Goal: Task Accomplishment & Management: Manage account settings

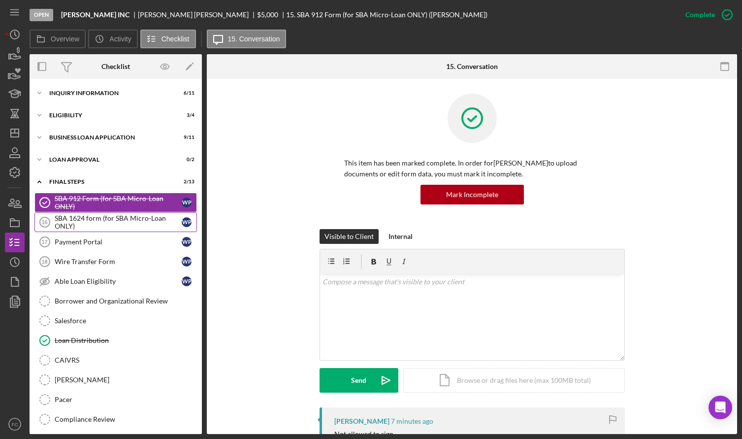
click at [88, 217] on div "SBA 1624 form (for SBA Micro-Loan ONLY)" at bounding box center [118, 222] width 127 height 16
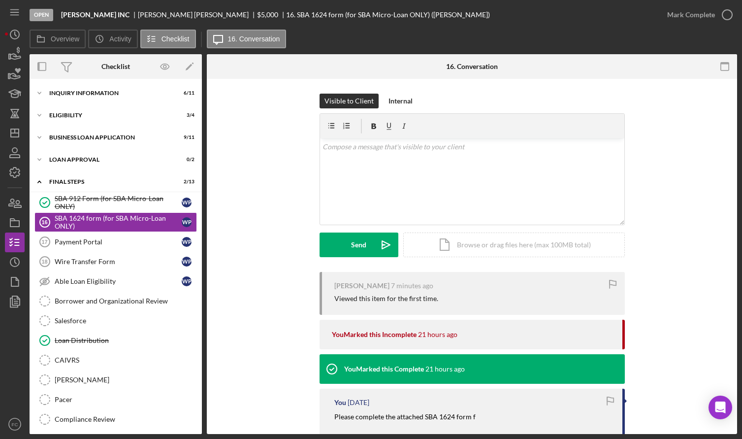
scroll to position [93, 0]
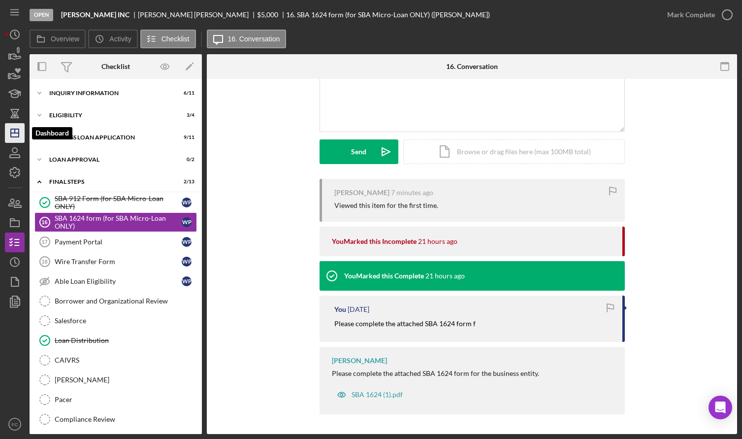
click at [12, 130] on polygon "button" at bounding box center [15, 133] width 8 height 8
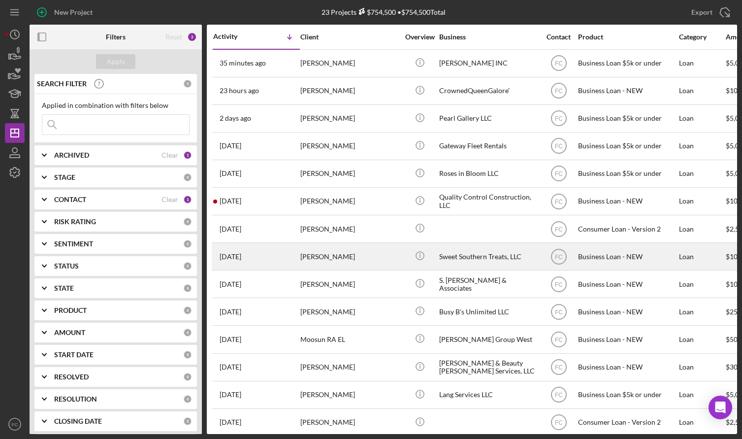
click at [280, 252] on div "[DATE] [PERSON_NAME]" at bounding box center [256, 256] width 86 height 26
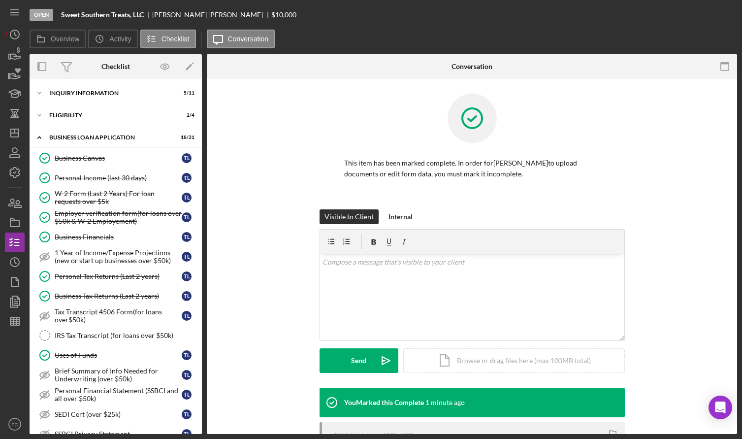
scroll to position [400, 0]
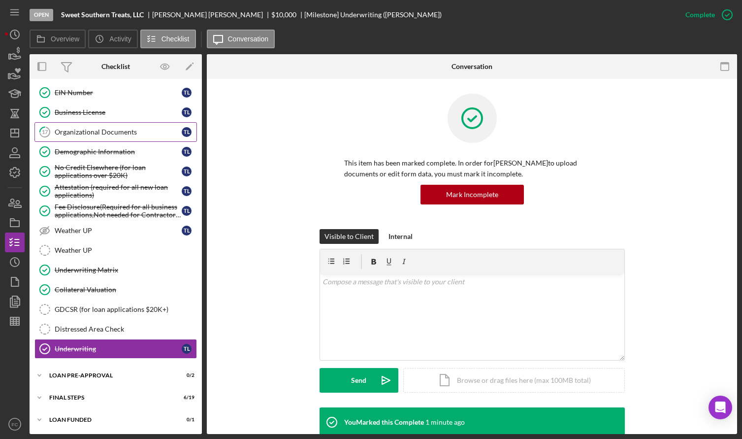
click at [72, 132] on div "Organizational Documents" at bounding box center [118, 132] width 127 height 8
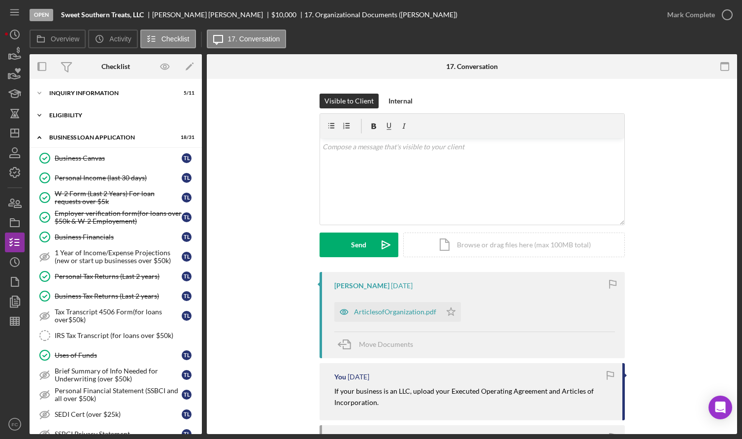
click at [87, 118] on div "ELIGIBILITY" at bounding box center [119, 115] width 140 height 6
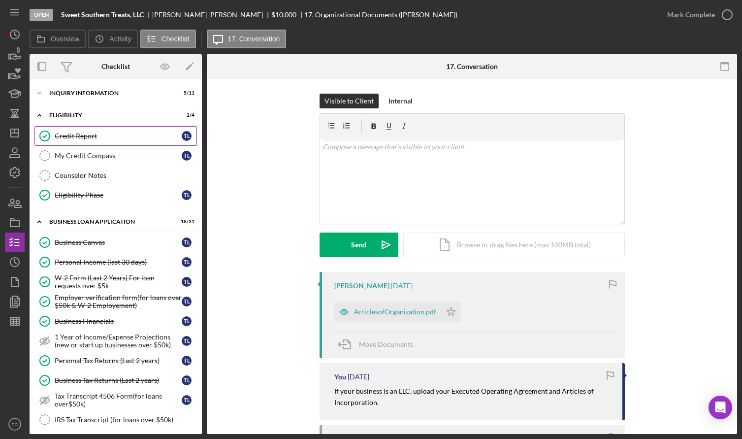
click at [83, 135] on div "Credit Report" at bounding box center [118, 136] width 127 height 8
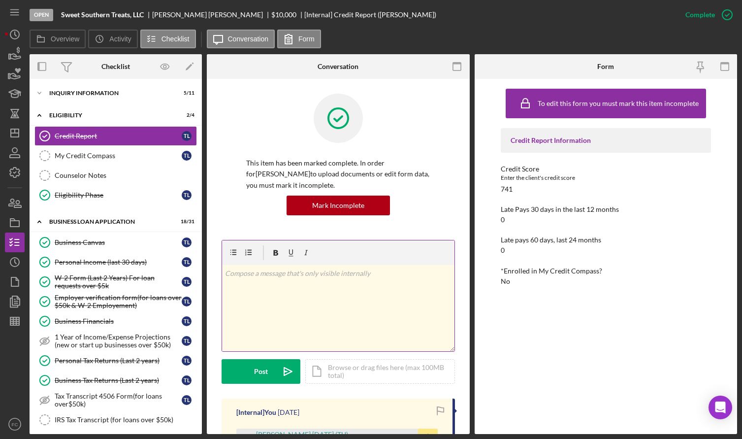
scroll to position [99, 0]
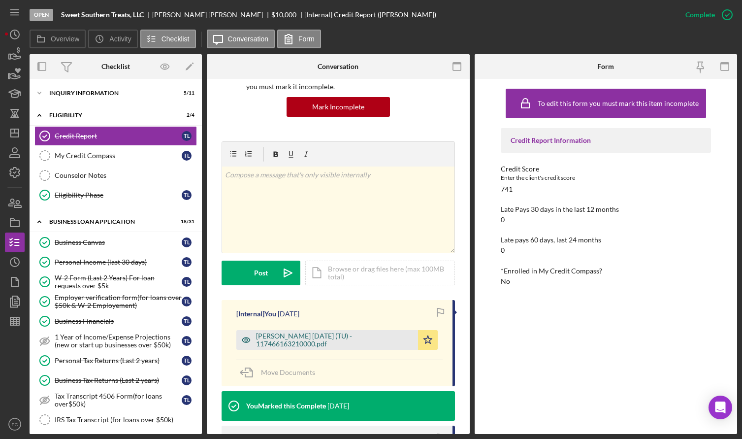
click at [296, 342] on div "[PERSON_NAME] [DATE] (TU) - 117466163210000.pdf" at bounding box center [334, 340] width 157 height 16
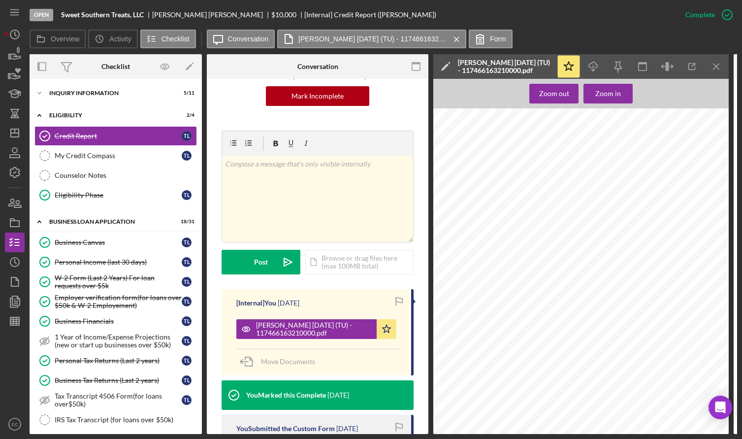
scroll to position [0, 0]
click at [595, 69] on polyline "button" at bounding box center [593, 69] width 3 height 1
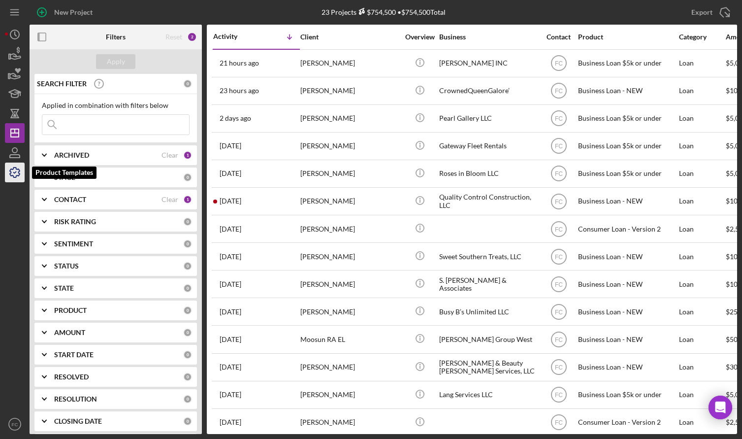
click at [15, 174] on icon "button" at bounding box center [14, 172] width 25 height 25
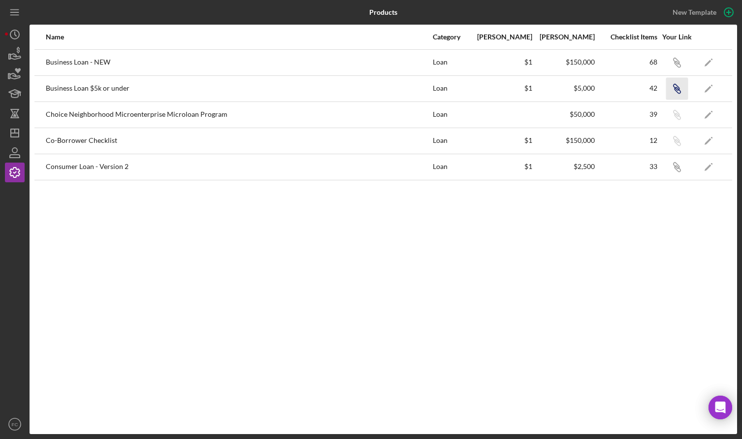
click at [675, 87] on icon "Icon/Link" at bounding box center [677, 88] width 22 height 22
click at [18, 133] on line "button" at bounding box center [15, 133] width 8 height 0
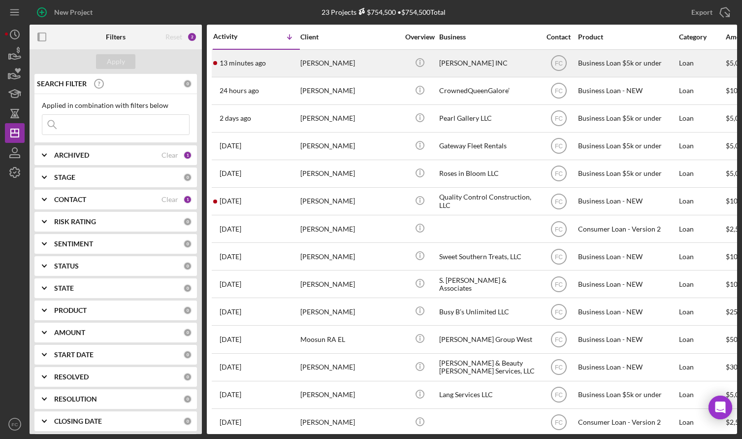
click at [292, 68] on div "13 minutes ago Wilma Pennington-Thurman" at bounding box center [256, 63] width 86 height 26
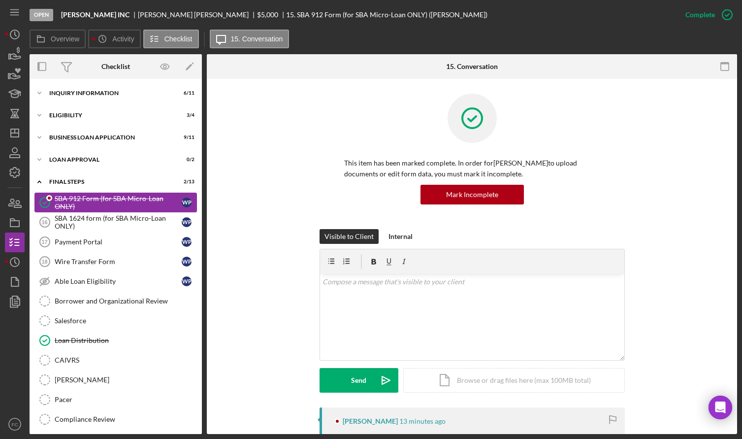
click at [78, 203] on div "SBA 912 Form (for SBA Micro-Loan ONLY)" at bounding box center [118, 203] width 127 height 16
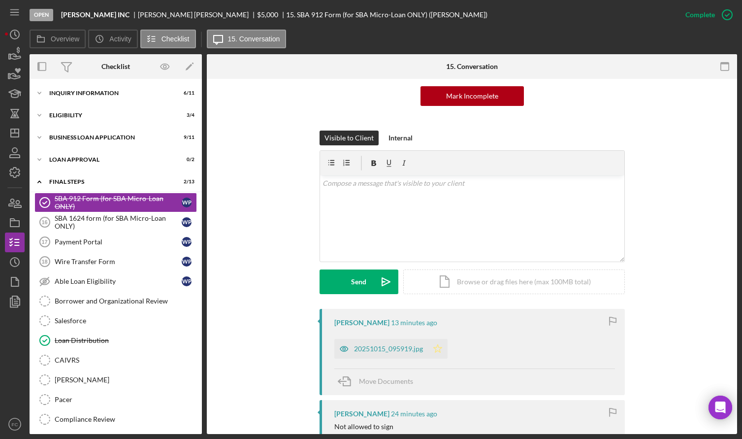
click at [434, 349] on polygon "button" at bounding box center [437, 348] width 8 height 8
click at [17, 130] on icon "Icon/Dashboard" at bounding box center [14, 133] width 25 height 25
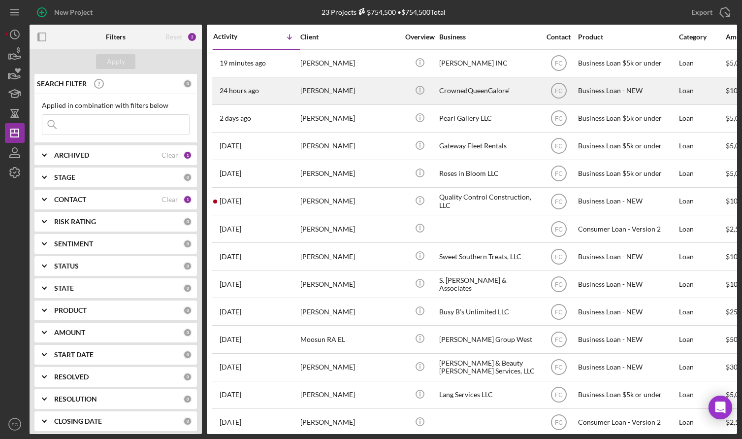
click at [274, 89] on div "24 hours ago Joyia Fisher" at bounding box center [256, 91] width 86 height 26
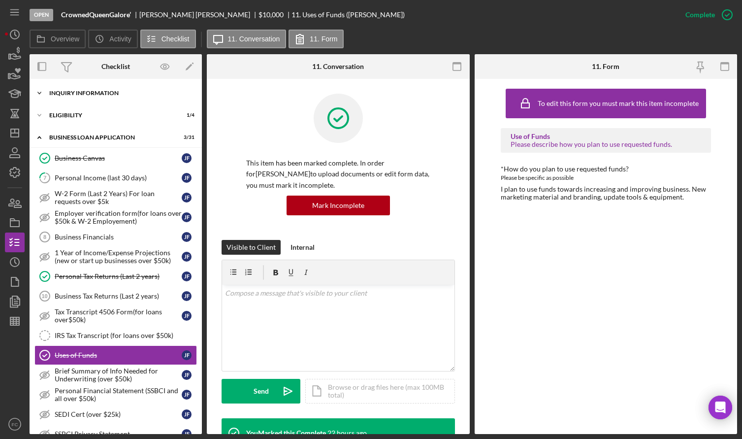
click at [87, 97] on div "Icon/Expander INQUIRY INFORMATION 5 / 11" at bounding box center [116, 93] width 172 height 20
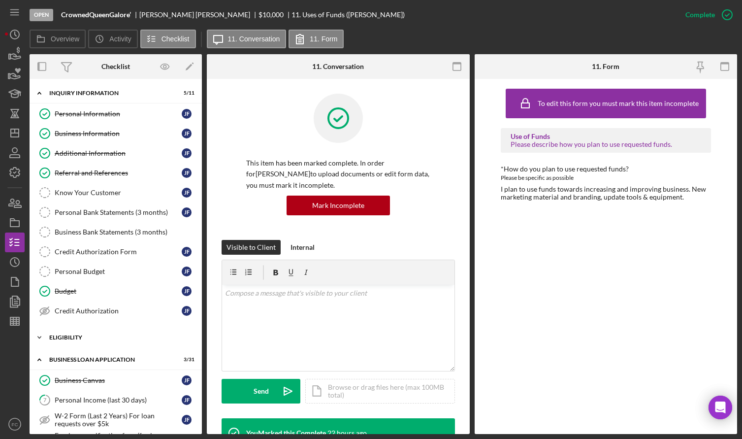
click at [95, 342] on div "Icon/Expander ELIGIBILITY 1 / 4" at bounding box center [116, 338] width 172 height 20
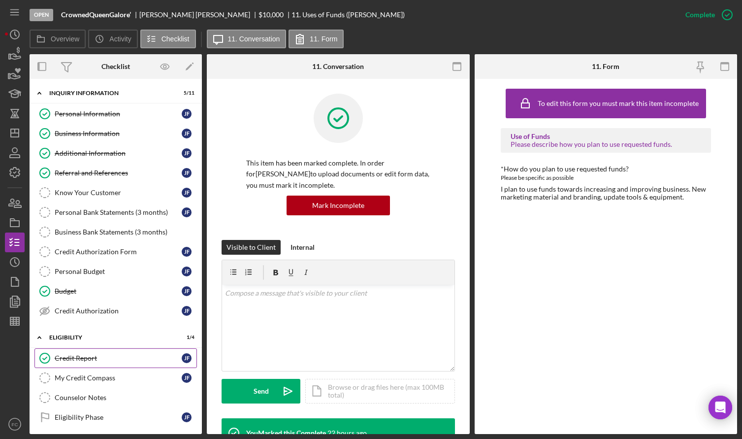
click at [108, 360] on div "Credit Report" at bounding box center [118, 358] width 127 height 8
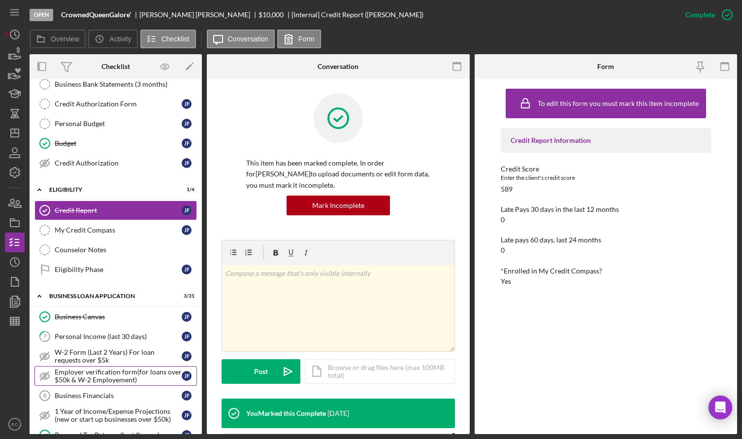
scroll to position [197, 0]
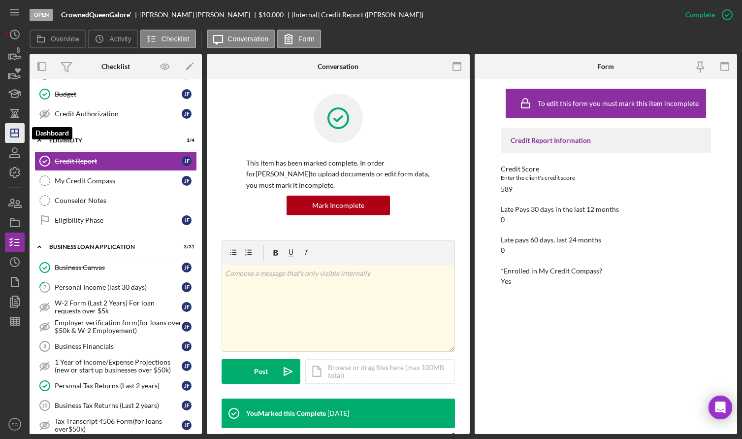
click at [14, 130] on icon "Icon/Dashboard" at bounding box center [14, 133] width 25 height 25
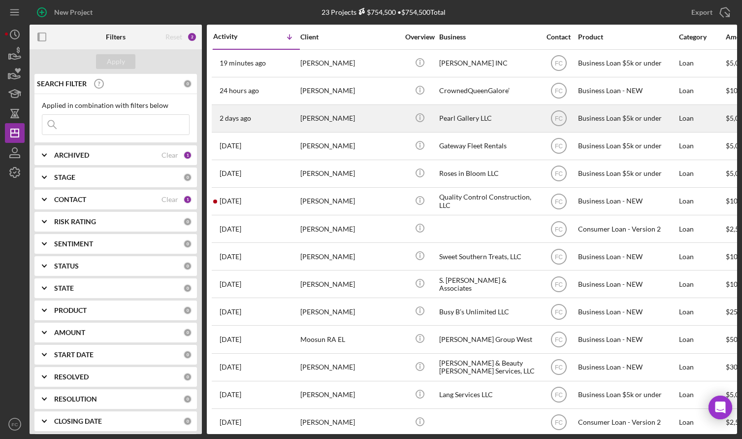
click at [344, 116] on div "[PERSON_NAME]" at bounding box center [349, 118] width 99 height 26
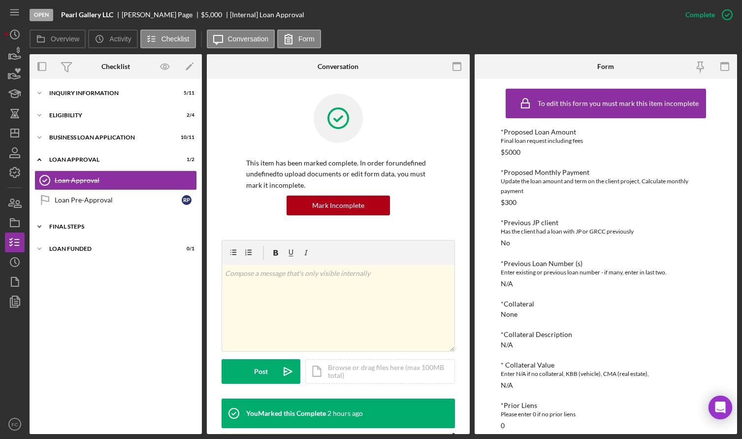
click at [77, 225] on div "Final Steps" at bounding box center [119, 227] width 140 height 6
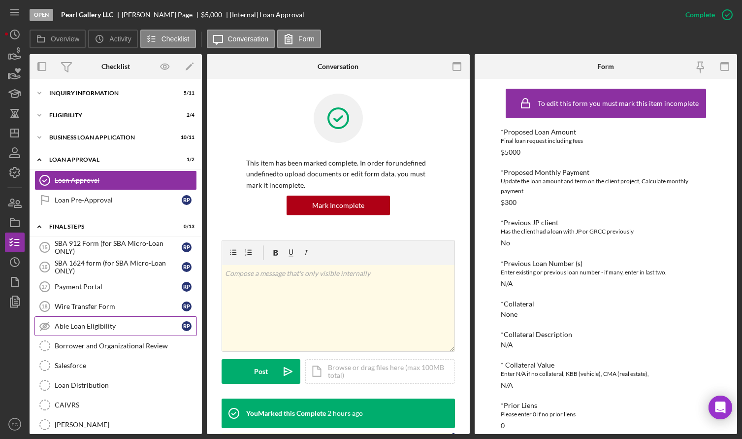
scroll to position [92, 0]
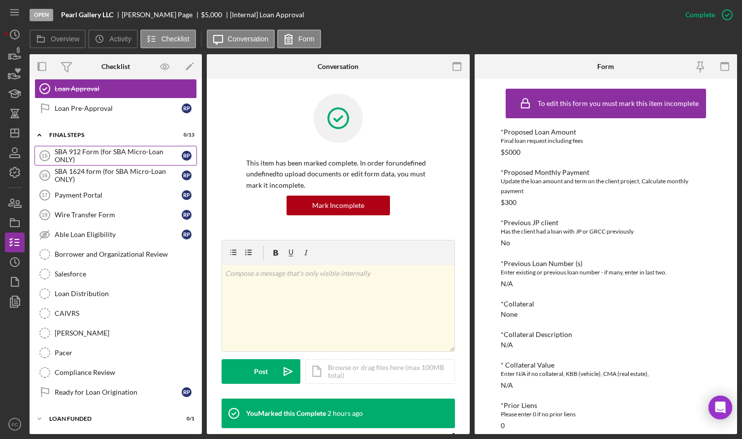
click at [87, 155] on div "SBA 912 Form (for SBA Micro-Loan ONLY)" at bounding box center [118, 156] width 127 height 16
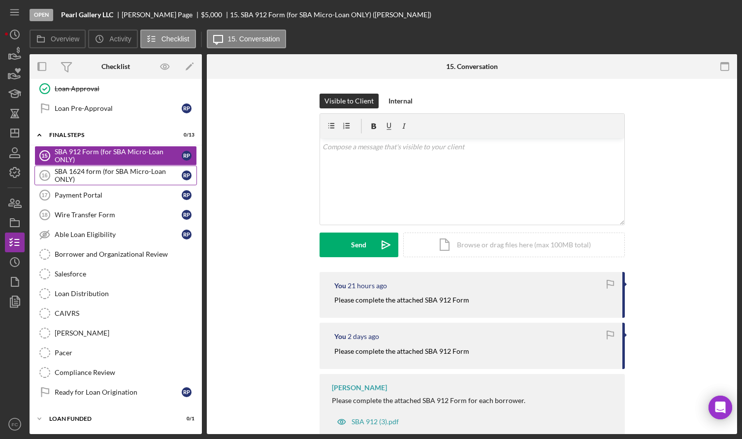
scroll to position [92, 0]
drag, startPoint x: 330, startPoint y: 300, endPoint x: 475, endPoint y: 299, distance: 145.3
click at [475, 299] on div "You 21 hours ago Please complete the attached SBA 912 Form" at bounding box center [472, 295] width 305 height 46
copy mark "Please complete the attached SBA 912 Form"
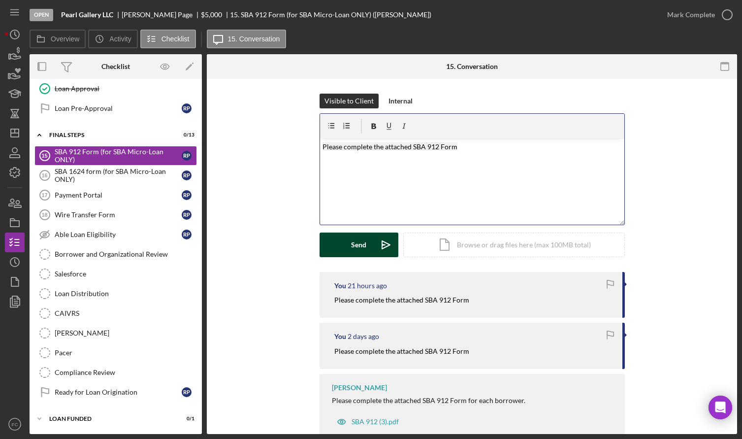
click at [349, 246] on button "Send Icon/icon-invite-send" at bounding box center [359, 244] width 79 height 25
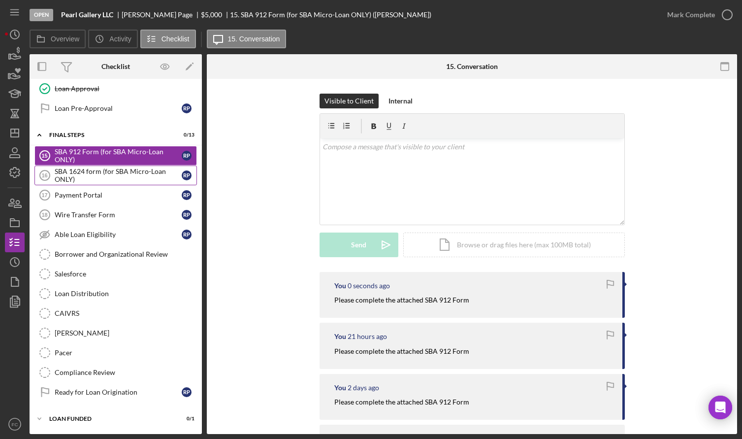
click at [98, 172] on div "SBA 1624 form (for SBA Micro-Loan ONLY)" at bounding box center [118, 175] width 127 height 16
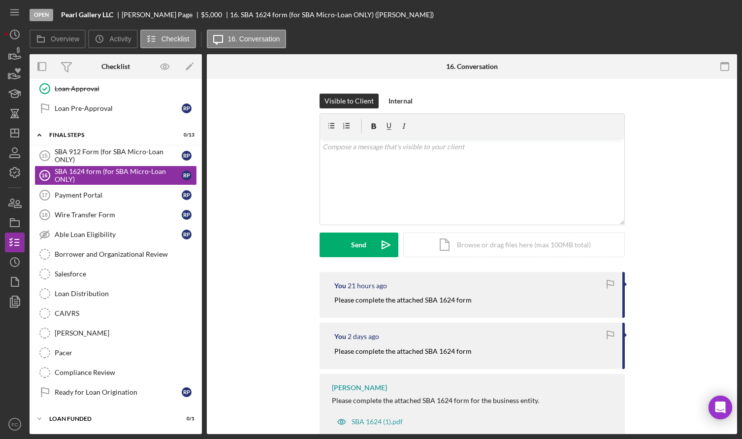
scroll to position [92, 0]
drag, startPoint x: 331, startPoint y: 303, endPoint x: 477, endPoint y: 298, distance: 146.9
click at [477, 298] on div "You 21 hours ago Please complete the attached SBA 1624 form" at bounding box center [472, 295] width 305 height 46
copy mark "Please complete the attached SBA 1624 form"
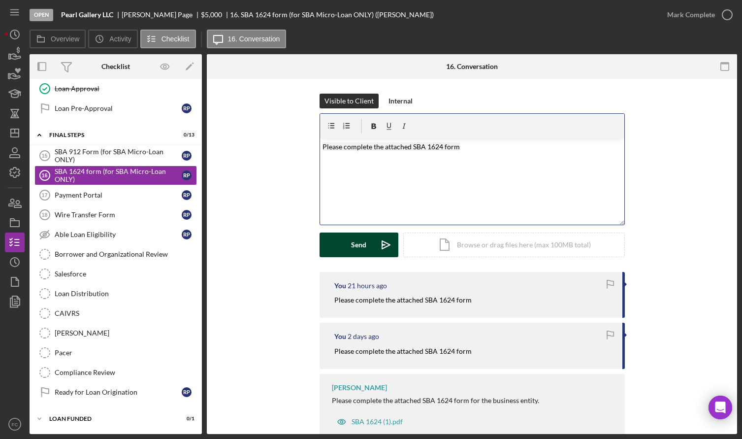
click at [362, 246] on div "Send" at bounding box center [358, 244] width 15 height 25
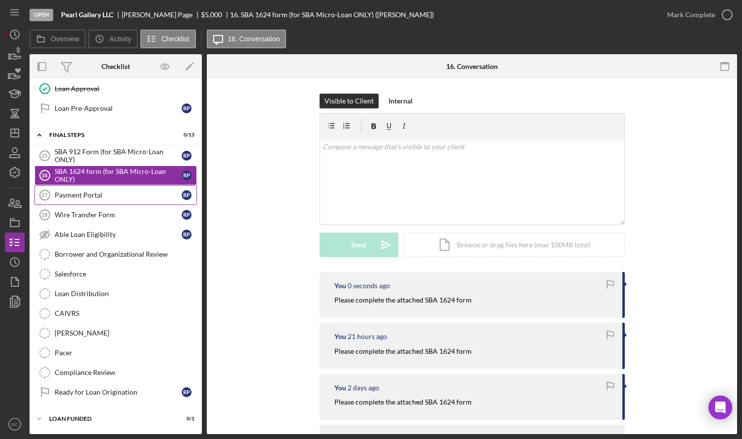
click at [96, 193] on div "Payment Portal" at bounding box center [118, 195] width 127 height 8
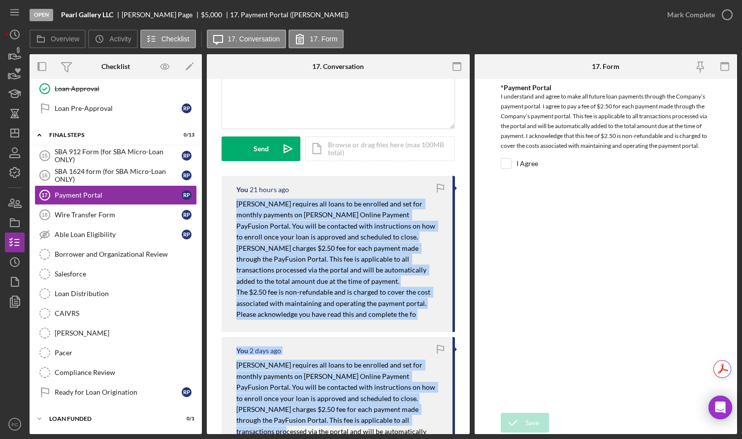
scroll to position [106, 0]
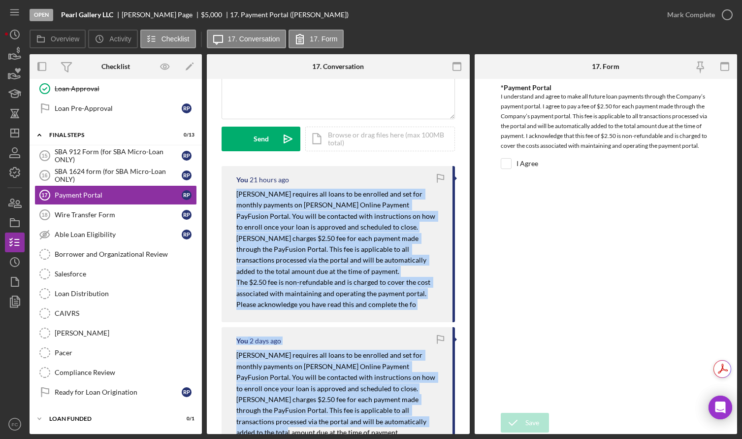
drag, startPoint x: 232, startPoint y: 298, endPoint x: 428, endPoint y: 424, distance: 233.0
click at [429, 425] on div "You 21 hours ago Justine Petersen requires all loans to be enrolled and set for…" at bounding box center [338, 431] width 233 height 531
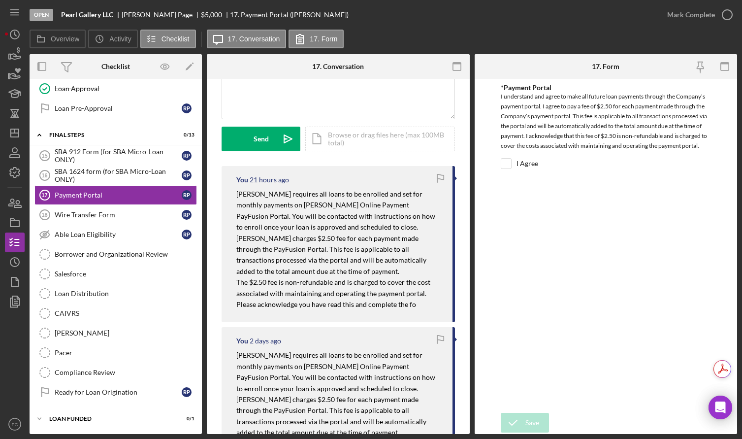
click at [534, 332] on div "*Payment Portal I understand and agree to make all future loan payments through…" at bounding box center [606, 246] width 210 height 324
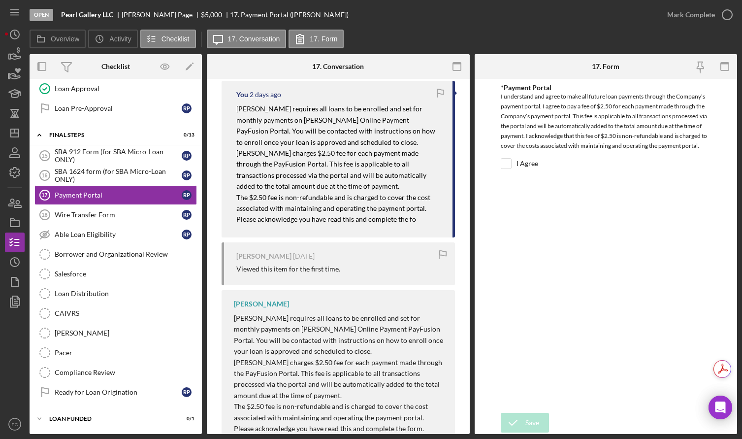
scroll to position [384, 0]
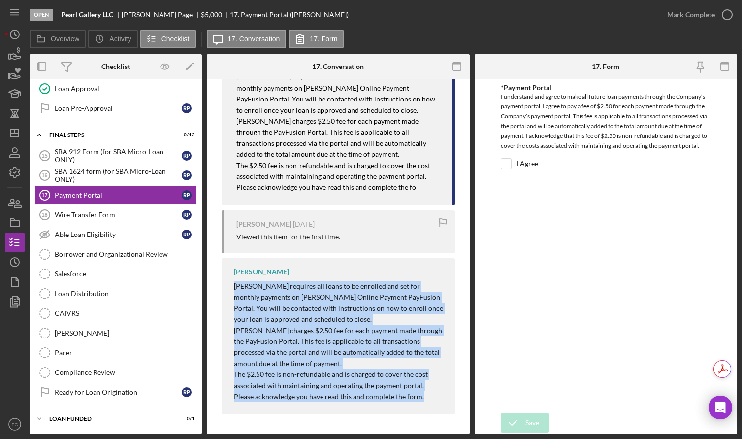
drag, startPoint x: 231, startPoint y: 286, endPoint x: 366, endPoint y: 365, distance: 157.0
click at [431, 407] on div "Franchot Cunningham Justine Petersen requires all loans to be enrolled and set …" at bounding box center [338, 336] width 233 height 156
copy div "Justine Petersen requires all loans to be enrolled and set for monthly payments…"
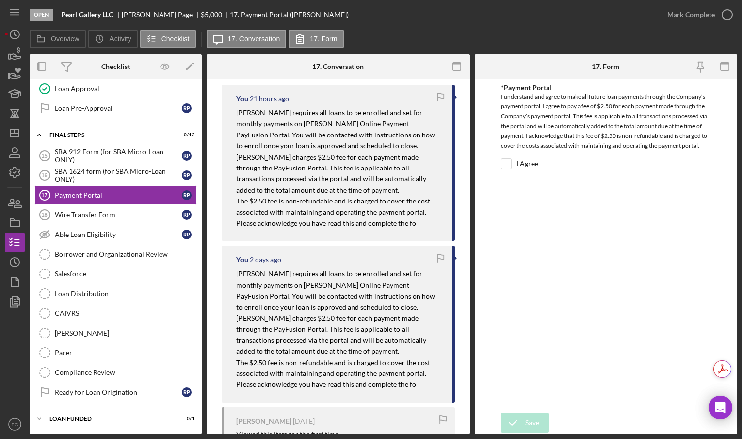
scroll to position [0, 0]
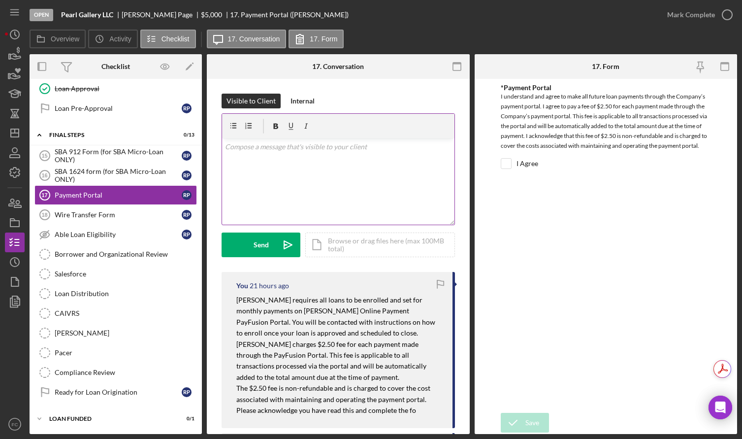
click at [298, 182] on div "v Color teal Color pink Remove color Add row above Add row below Add column bef…" at bounding box center [338, 181] width 232 height 86
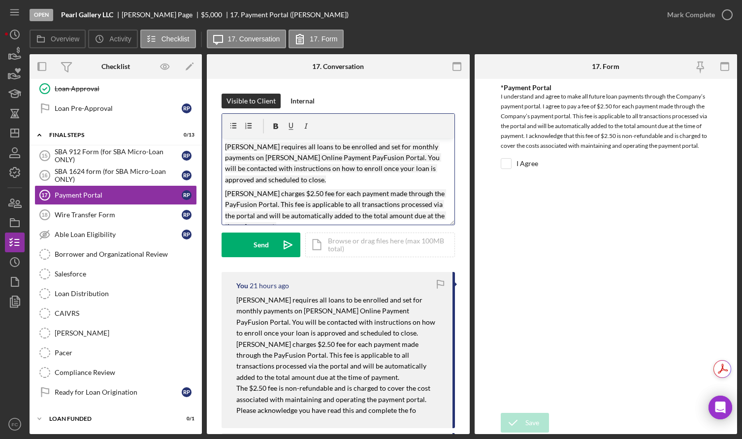
scroll to position [47, 0]
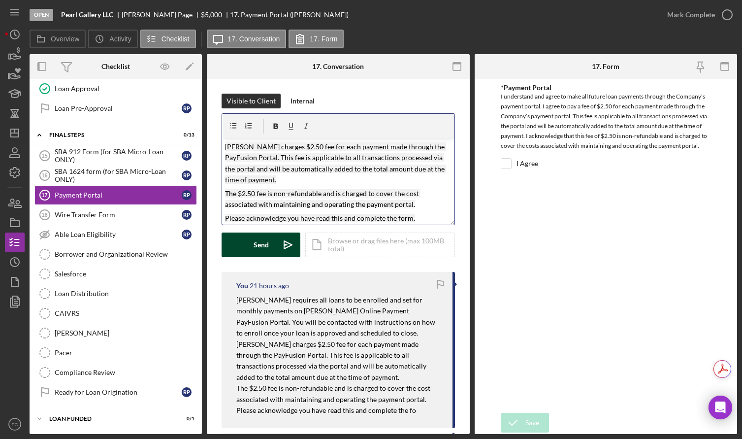
click at [258, 242] on div "Send" at bounding box center [261, 244] width 15 height 25
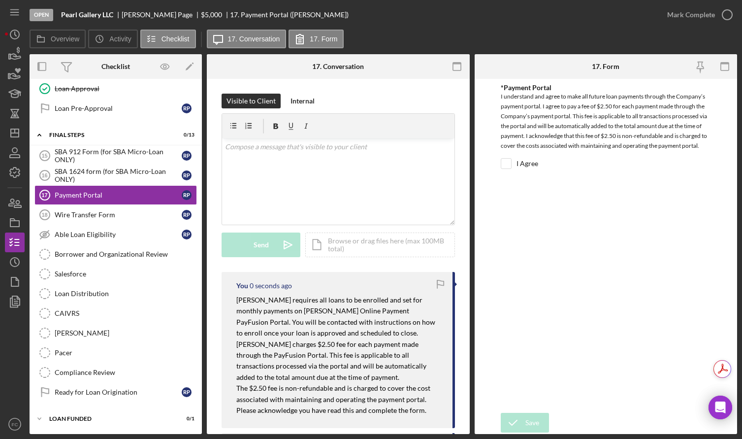
scroll to position [0, 0]
click at [91, 217] on div "Wire Transfer Form" at bounding box center [118, 215] width 127 height 8
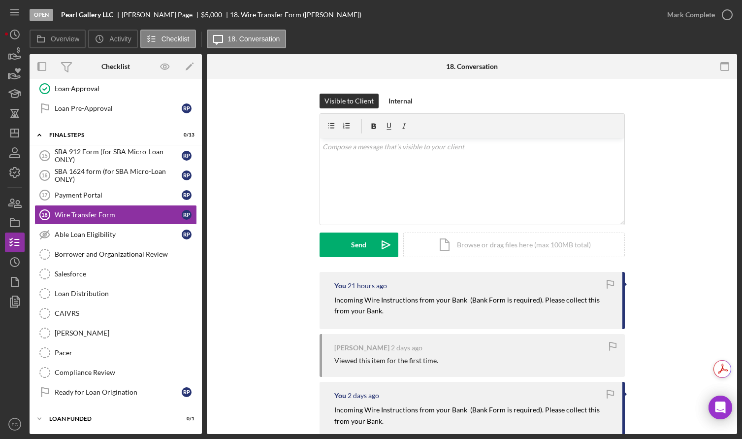
drag, startPoint x: 326, startPoint y: 295, endPoint x: 495, endPoint y: 318, distance: 170.0
click at [495, 318] on div "You 21 hours ago Incoming Wire Instructions from your Bank (Bank Form is requir…" at bounding box center [472, 300] width 305 height 57
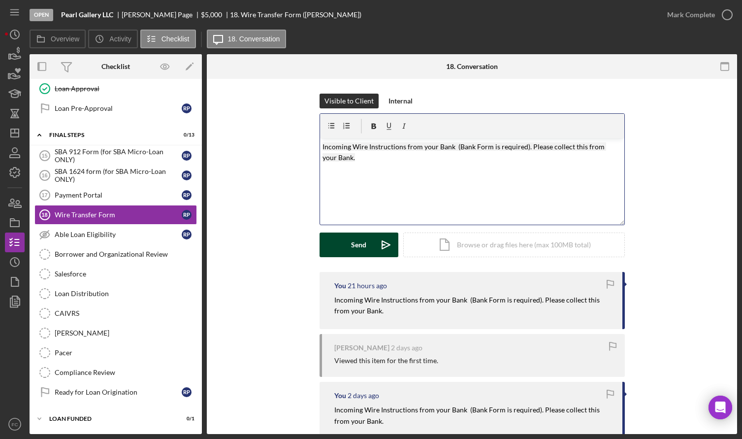
click at [374, 249] on icon "Icon/icon-invite-send" at bounding box center [386, 244] width 25 height 25
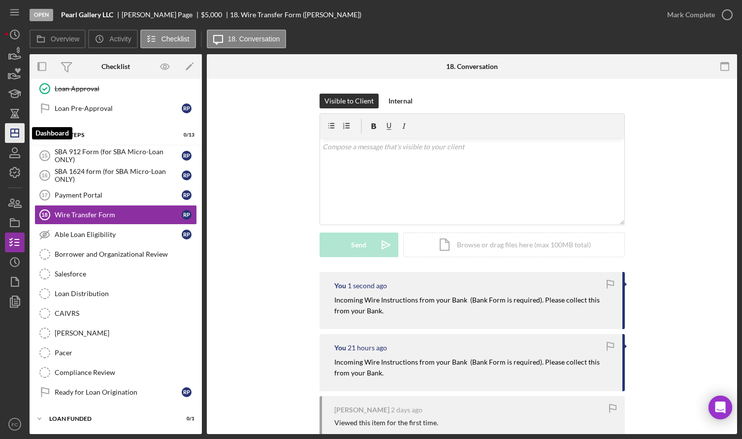
click at [14, 129] on icon "Icon/Dashboard" at bounding box center [14, 133] width 25 height 25
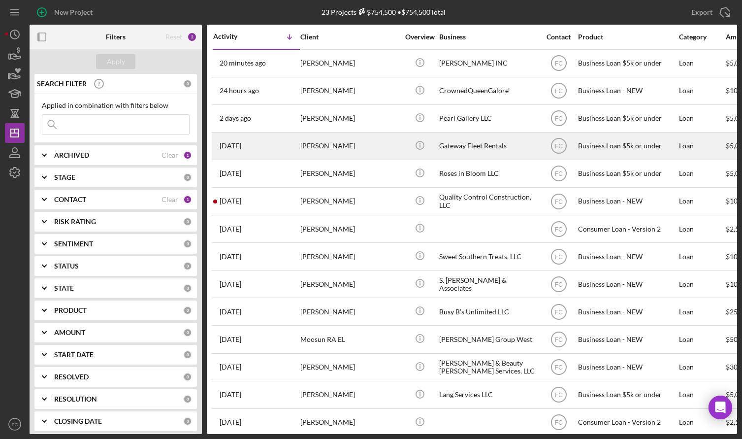
click at [353, 145] on div "[PERSON_NAME]" at bounding box center [349, 146] width 99 height 26
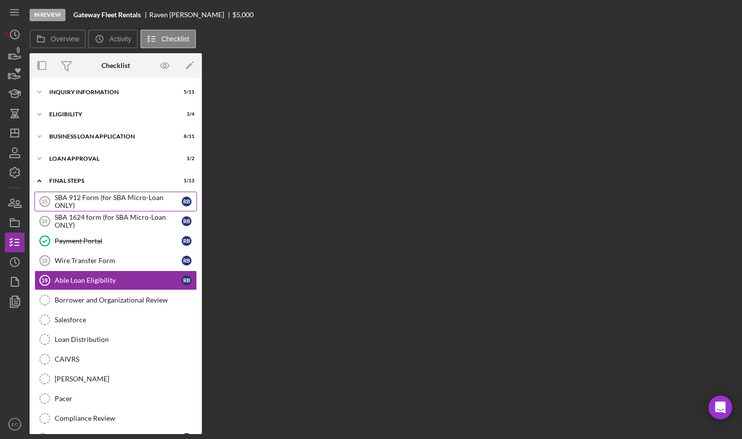
scroll to position [25, 0]
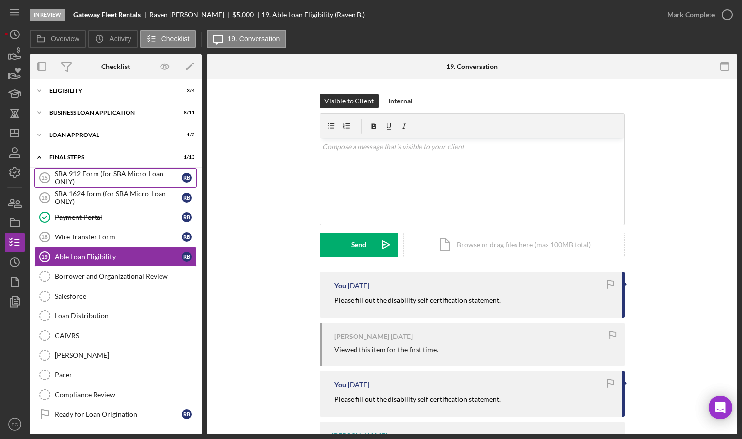
click at [112, 176] on div "SBA 912 Form (for SBA Micro-Loan ONLY)" at bounding box center [118, 178] width 127 height 16
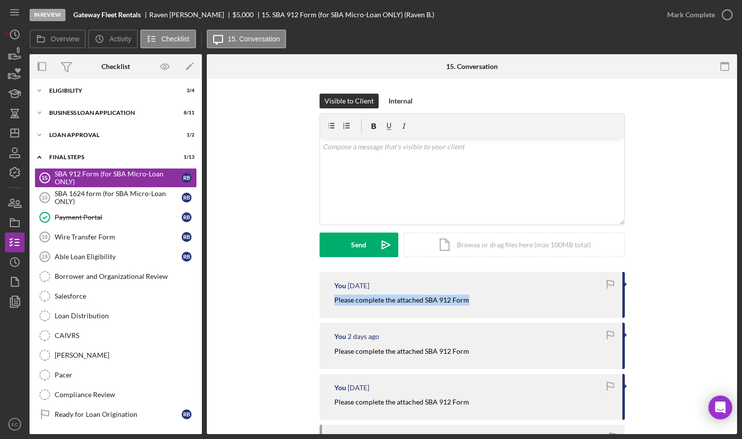
drag, startPoint x: 328, startPoint y: 303, endPoint x: 472, endPoint y: 306, distance: 144.3
click at [472, 306] on div "You 1 day ago Please complete the attached SBA 912 Form" at bounding box center [472, 295] width 305 height 46
copy mark "Please complete the attached SBA 912 Form"
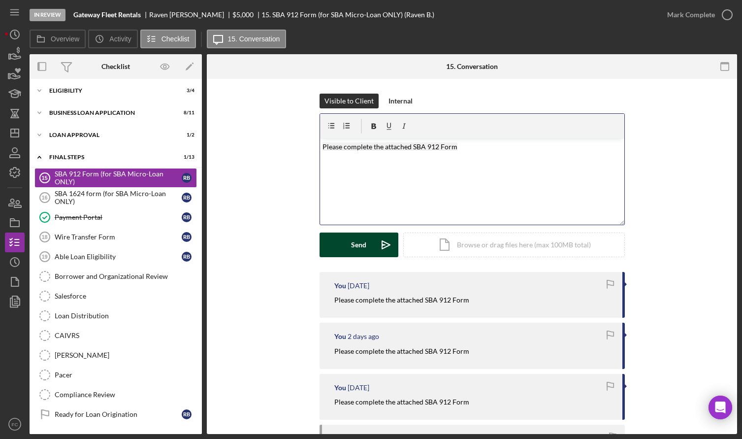
click at [374, 244] on icon "Icon/icon-invite-send" at bounding box center [386, 244] width 25 height 25
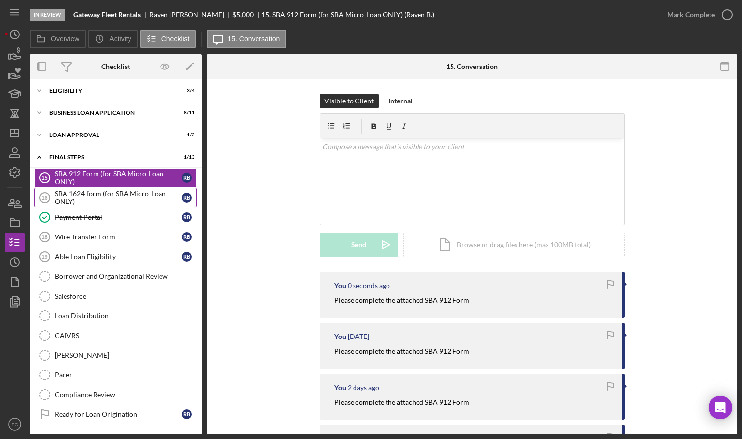
click at [93, 192] on div "SBA 1624 form (for SBA Micro-Loan ONLY)" at bounding box center [118, 198] width 127 height 16
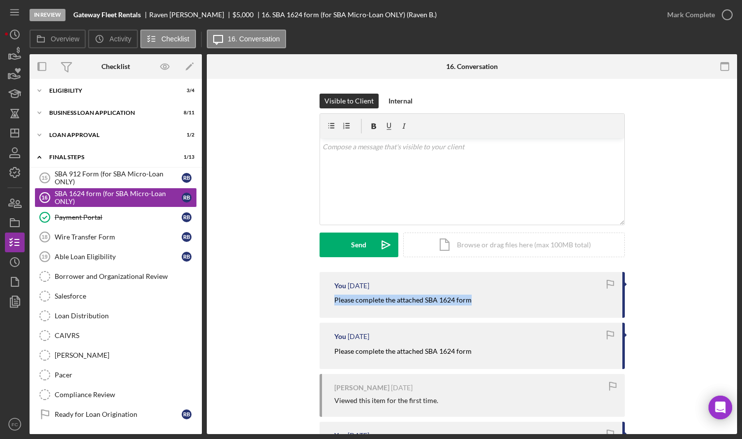
drag, startPoint x: 325, startPoint y: 298, endPoint x: 485, endPoint y: 298, distance: 160.6
click at [485, 298] on div "You 1 day ago Please complete the attached SBA 1624 form" at bounding box center [472, 295] width 305 height 46
copy mark "Please complete the attached SBA 1624 form"
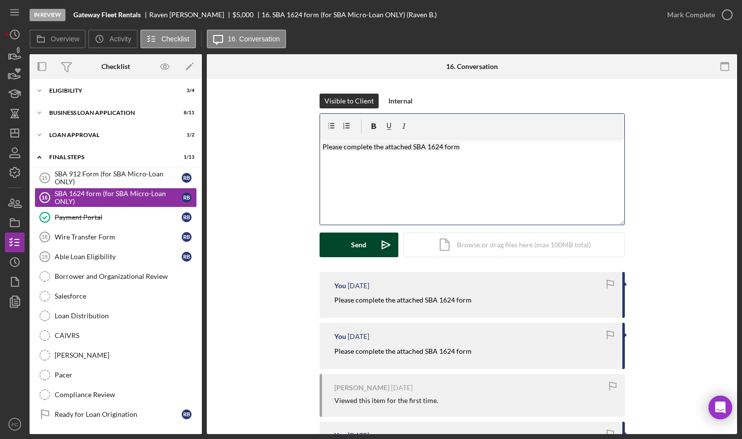
click at [346, 244] on button "Send Icon/icon-invite-send" at bounding box center [359, 244] width 79 height 25
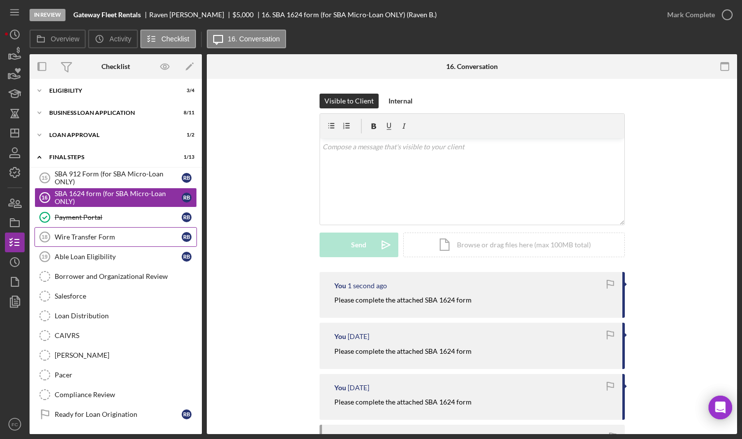
click at [107, 237] on div "Wire Transfer Form" at bounding box center [118, 237] width 127 height 8
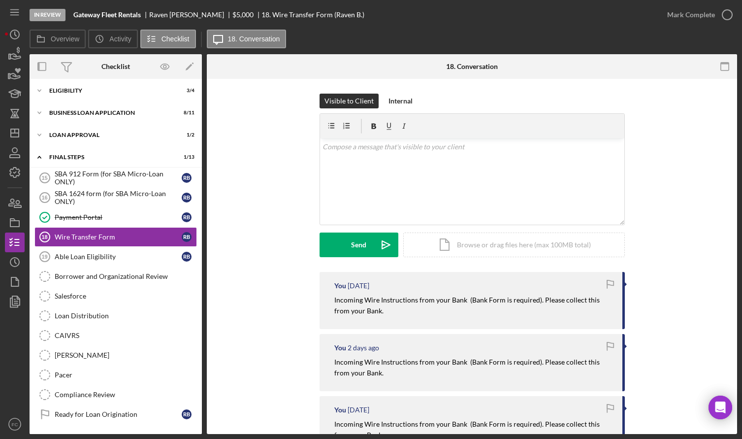
drag, startPoint x: 329, startPoint y: 298, endPoint x: 459, endPoint y: 325, distance: 132.1
click at [459, 325] on div "You 1 day ago Incoming Wire Instructions from your Bank (Bank Form is required)…" at bounding box center [472, 300] width 305 height 57
copy mark "Incoming Wire Instructions from your Bank (Bank Form is required). Please colle…"
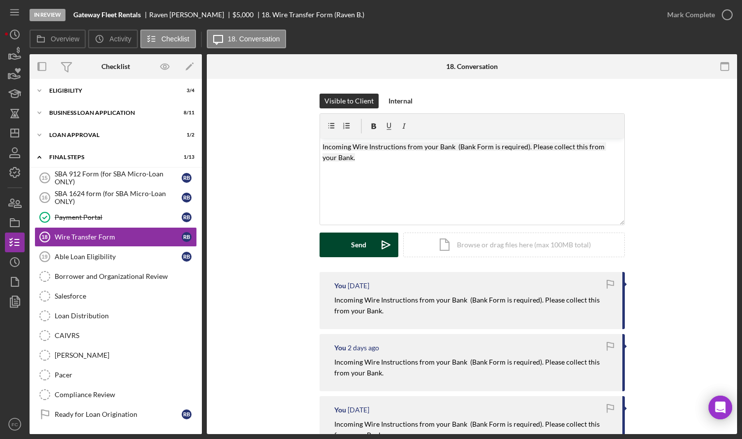
click at [345, 249] on button "Send Icon/icon-invite-send" at bounding box center [359, 244] width 79 height 25
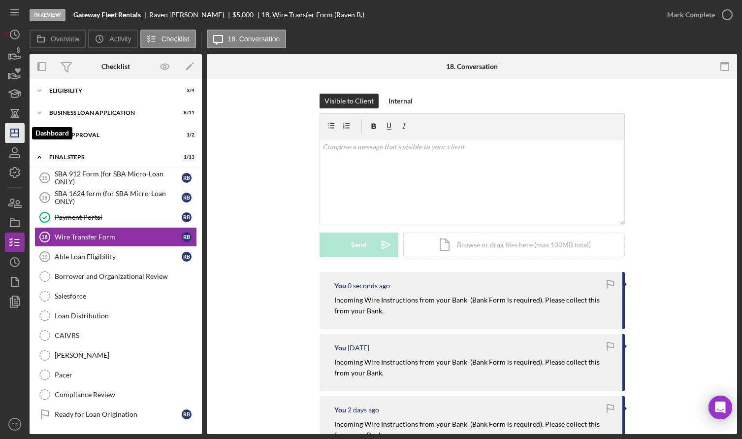
click at [14, 131] on icon "Icon/Dashboard" at bounding box center [14, 133] width 25 height 25
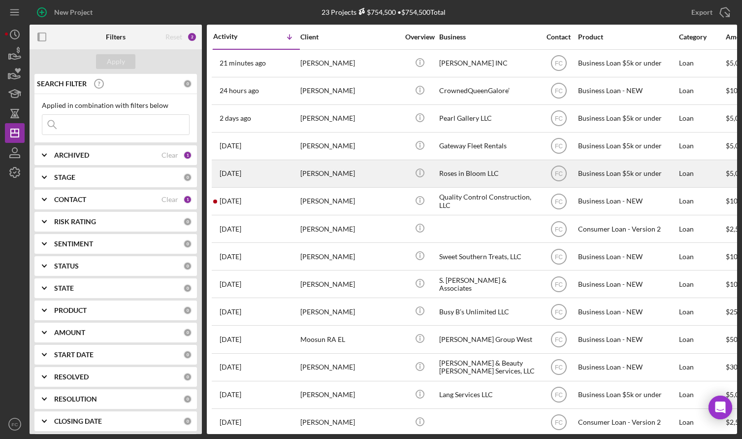
click at [271, 173] on div "5 days ago Crystal Prechard" at bounding box center [256, 174] width 86 height 26
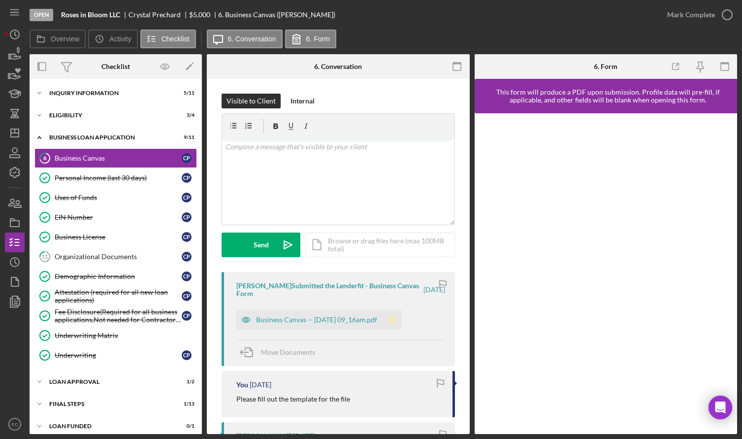
click at [399, 318] on icon "Icon/Star" at bounding box center [392, 320] width 20 height 20
click at [402, 317] on icon "Icon/Star" at bounding box center [392, 320] width 20 height 20
click at [401, 328] on icon "Icon/Star" at bounding box center [392, 320] width 20 height 20
click at [730, 15] on icon "button" at bounding box center [727, 14] width 25 height 25
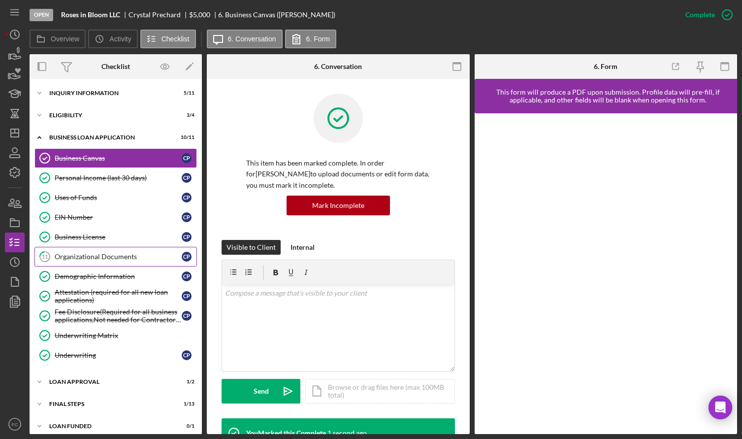
click at [97, 256] on div "Organizational Documents" at bounding box center [118, 257] width 127 height 8
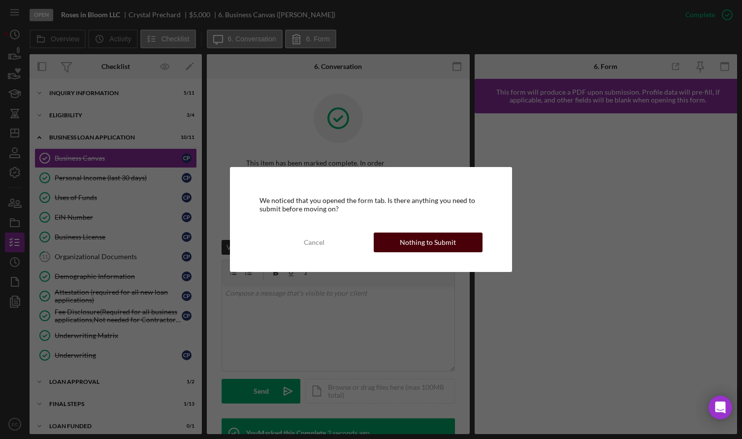
click at [410, 240] on div "Nothing to Submit" at bounding box center [428, 242] width 56 height 20
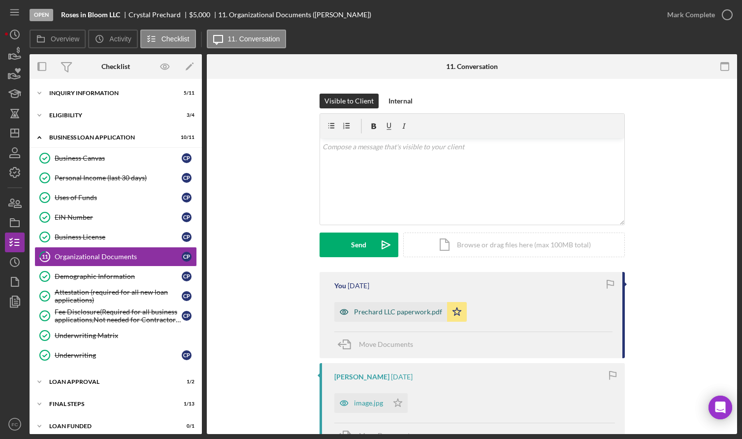
click at [370, 307] on div "Prechard LLC paperwork.pdf" at bounding box center [390, 312] width 113 height 20
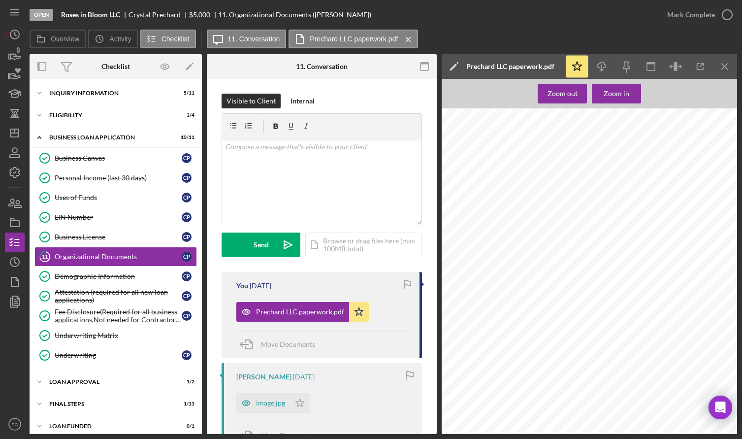
scroll to position [852, 0]
click at [76, 389] on div "Icon/Expander Loan Approval 1 / 2" at bounding box center [116, 382] width 172 height 20
click at [82, 405] on div "Loan Approval" at bounding box center [126, 402] width 142 height 8
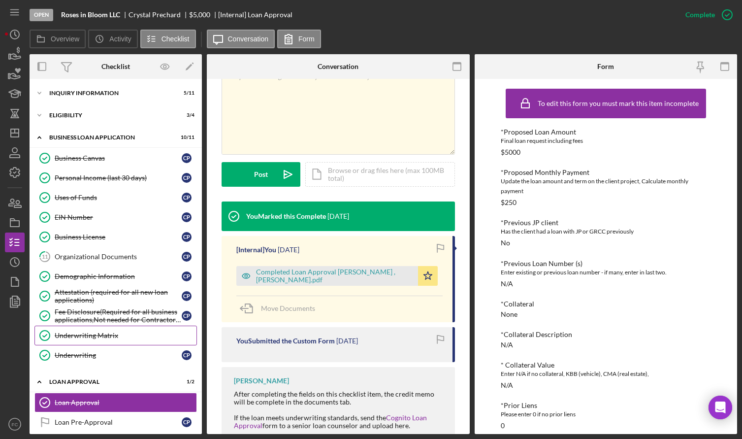
scroll to position [52, 0]
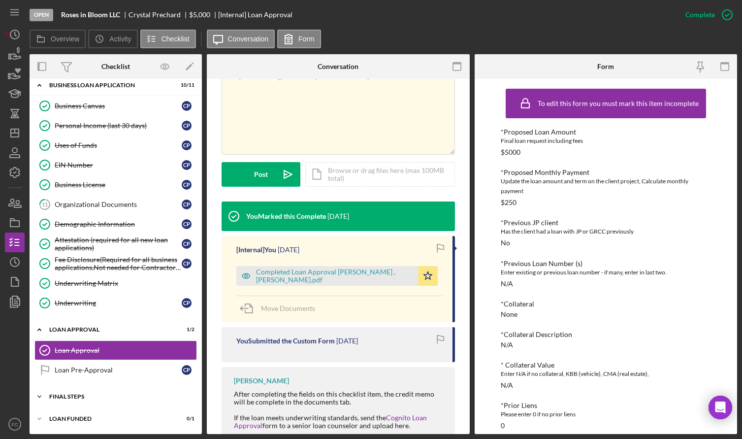
click at [77, 395] on div "Final Steps" at bounding box center [119, 397] width 140 height 6
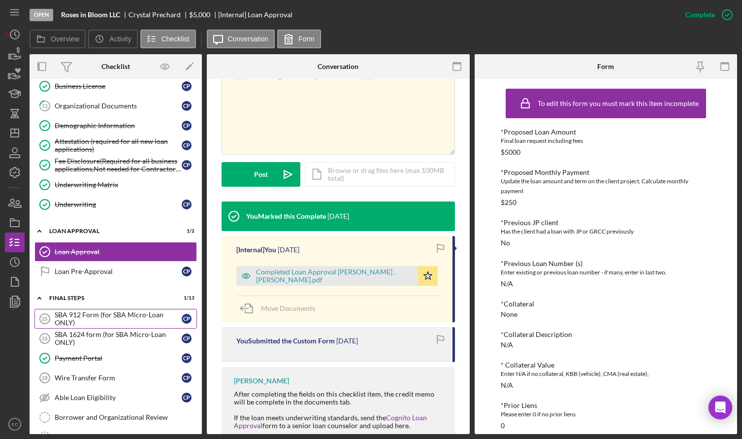
click at [80, 318] on div "SBA 912 Form (for SBA Micro-Loan ONLY)" at bounding box center [118, 319] width 127 height 16
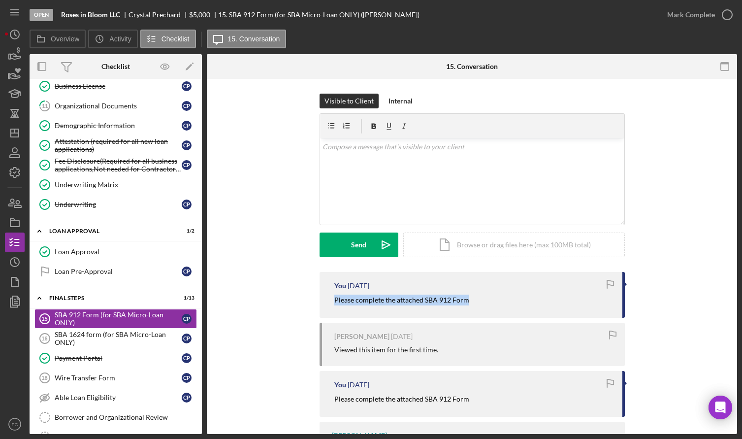
drag, startPoint x: 330, startPoint y: 298, endPoint x: 467, endPoint y: 298, distance: 136.9
click at [467, 298] on div "You 6 days ago Please complete the attached SBA 912 Form" at bounding box center [472, 295] width 305 height 46
copy mark "Please complete the attached SBA 912 Form"
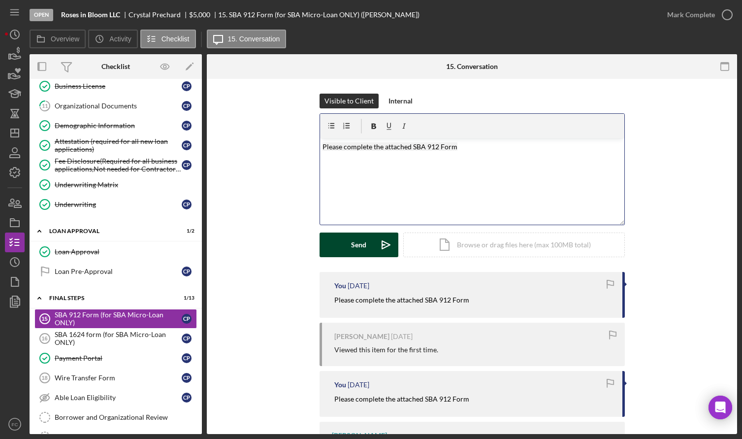
click at [367, 247] on button "Send Icon/icon-invite-send" at bounding box center [359, 244] width 79 height 25
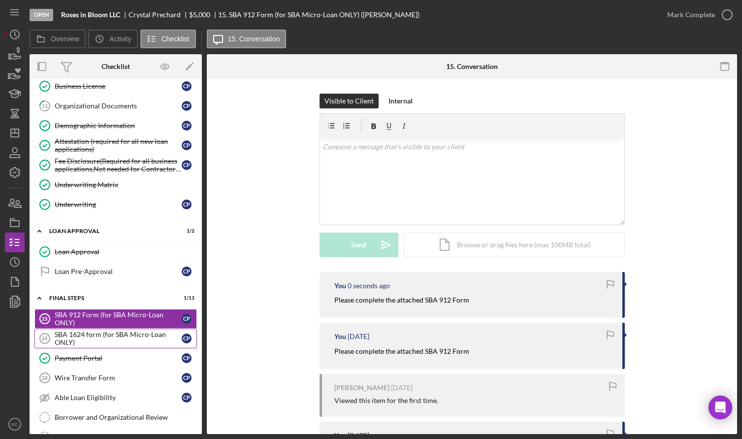
click at [87, 334] on div "SBA 1624 form (for SBA Micro-Loan ONLY)" at bounding box center [118, 339] width 127 height 16
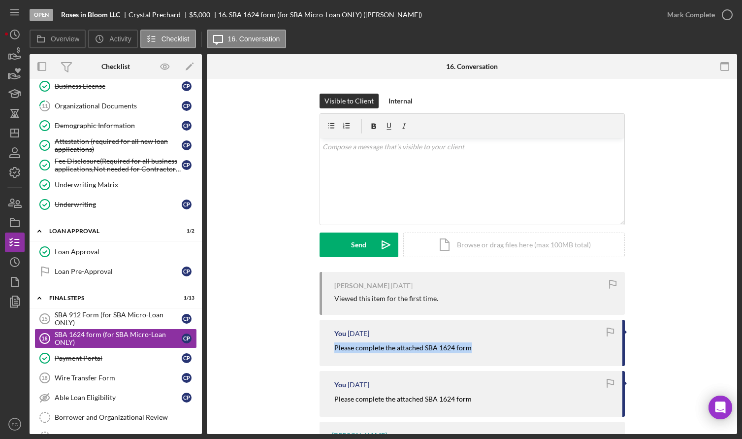
drag, startPoint x: 331, startPoint y: 342, endPoint x: 471, endPoint y: 345, distance: 140.4
click at [471, 345] on div "You 6 days ago Please complete the attached SBA 1624 form" at bounding box center [472, 343] width 305 height 46
copy mark "Please complete the attached SBA 1624 form"
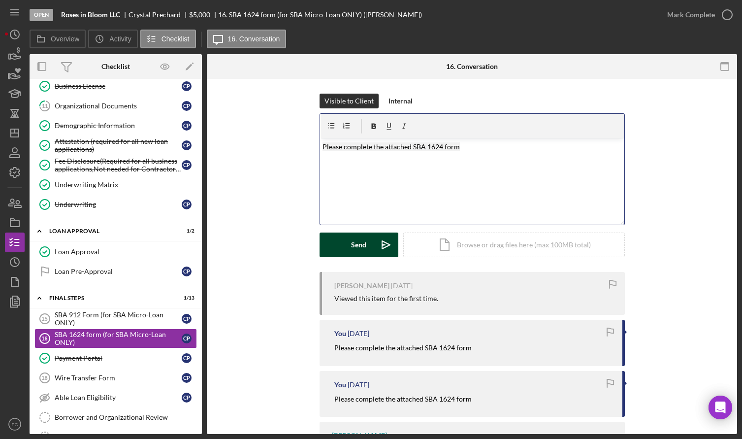
click at [348, 243] on button "Send Icon/icon-invite-send" at bounding box center [359, 244] width 79 height 25
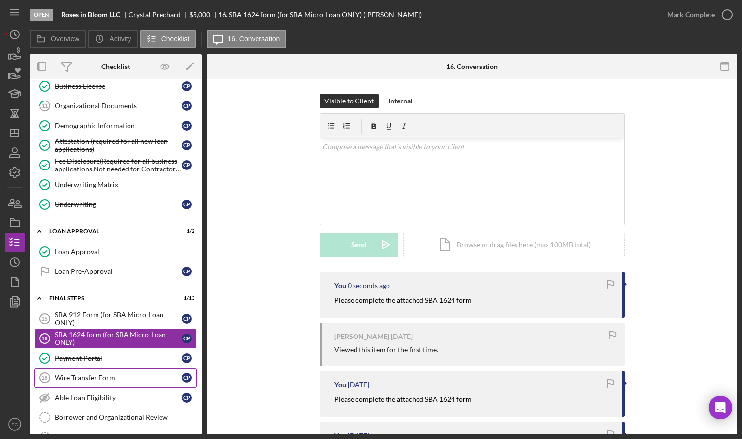
click at [63, 374] on div "Wire Transfer Form" at bounding box center [118, 378] width 127 height 8
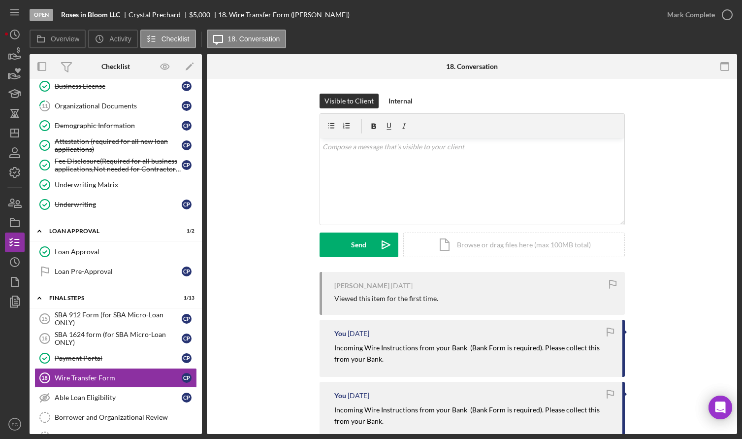
drag, startPoint x: 331, startPoint y: 347, endPoint x: 440, endPoint y: 365, distance: 110.0
click at [440, 365] on div "You 6 days ago Incoming Wire Instructions from your Bank (Bank Form is required…" at bounding box center [472, 348] width 305 height 57
copy mark "Incoming Wire Instructions from your Bank (Bank Form is required). Please colle…"
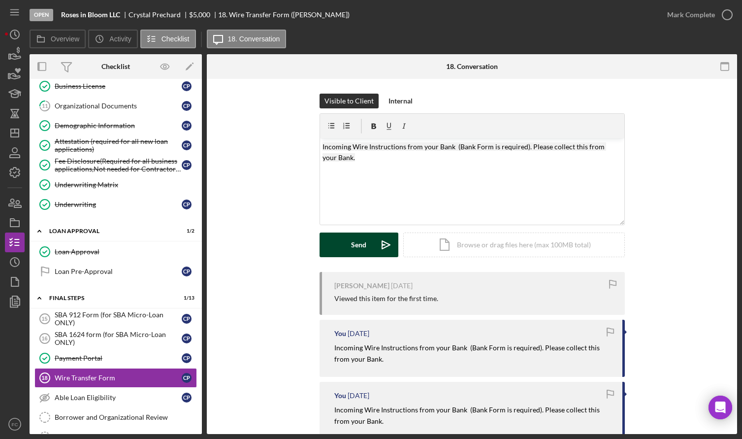
click at [351, 244] on div "Send" at bounding box center [358, 244] width 15 height 25
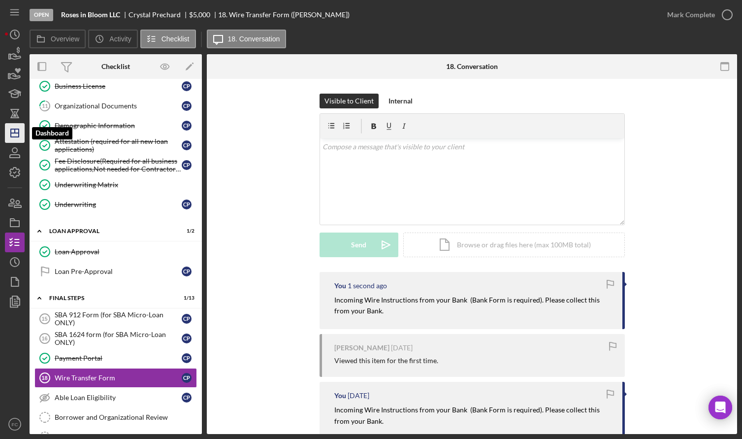
click at [16, 135] on icon "Icon/Dashboard" at bounding box center [14, 133] width 25 height 25
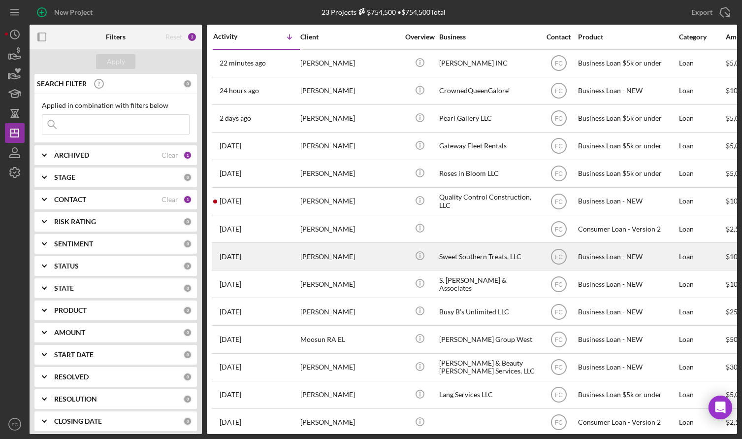
click at [341, 253] on div "[PERSON_NAME]" at bounding box center [349, 256] width 99 height 26
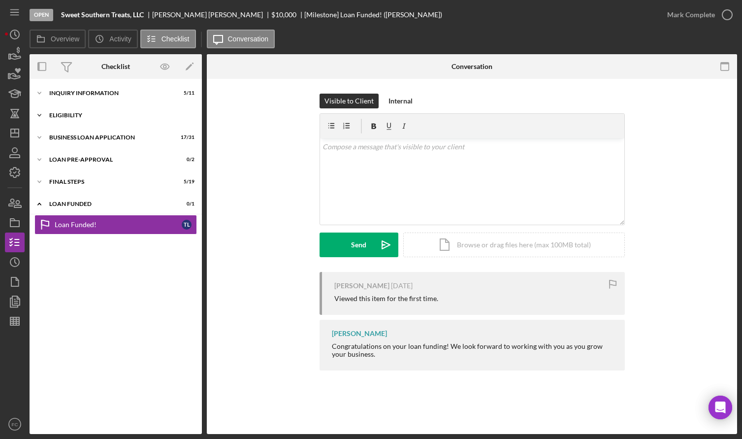
click at [77, 115] on div "ELIGIBILITY" at bounding box center [119, 115] width 140 height 6
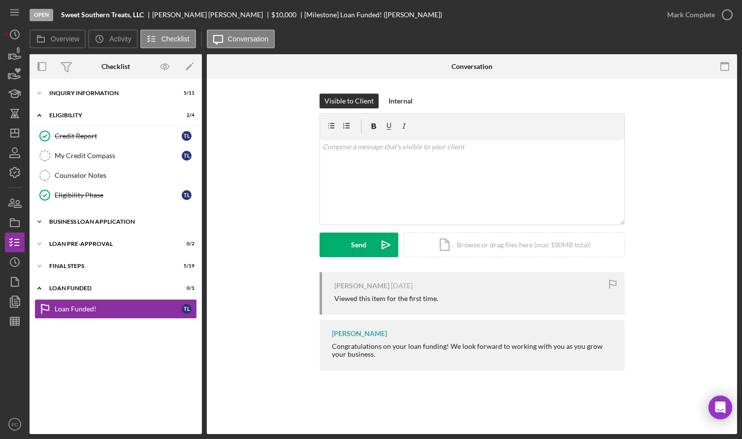
click at [79, 223] on div "BUSINESS LOAN APPLICATION" at bounding box center [119, 222] width 140 height 6
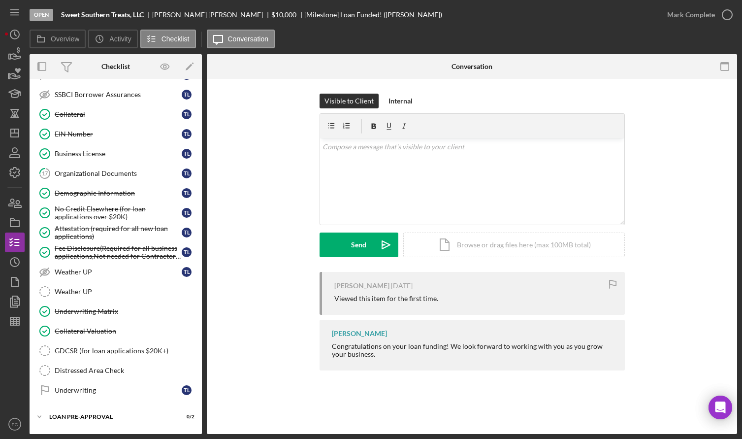
scroll to position [493, 0]
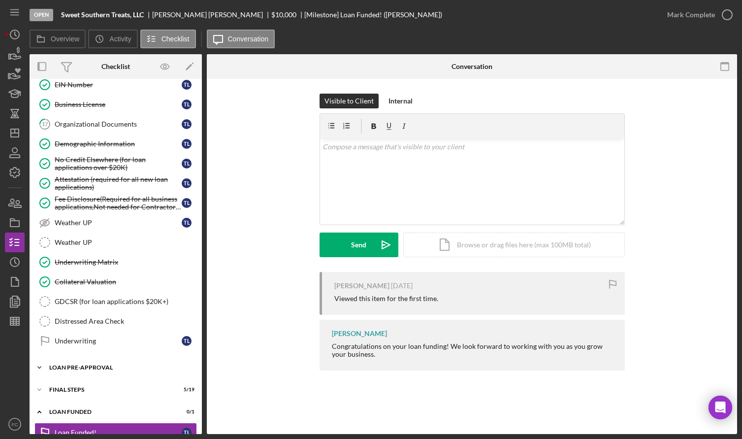
click at [77, 371] on div "Icon/Expander LOAN PRE-APPROVAL 0 / 2" at bounding box center [116, 368] width 172 height 20
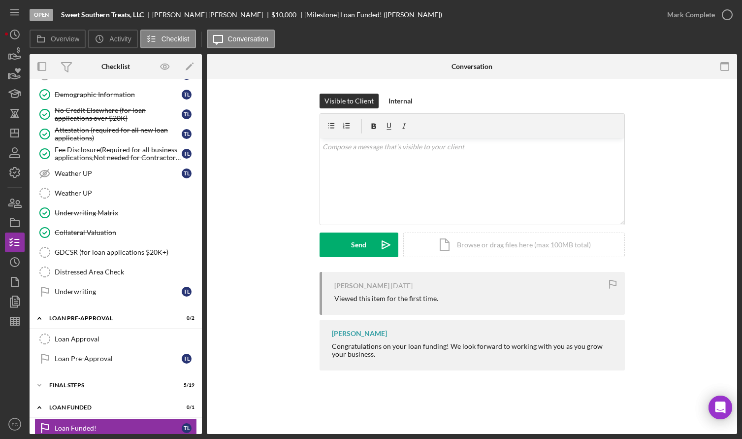
scroll to position [556, 0]
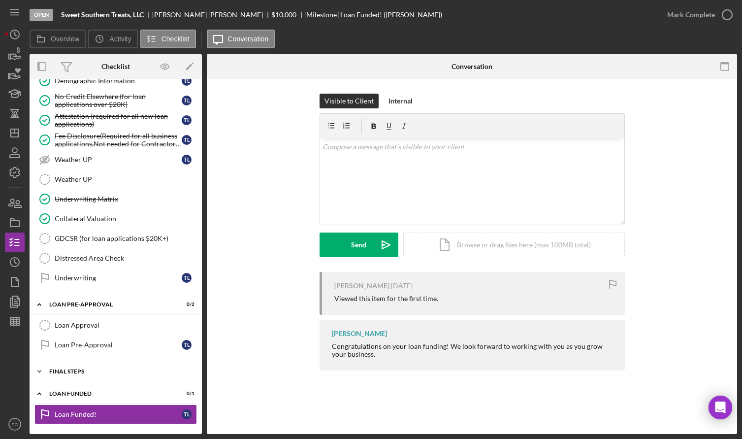
click at [76, 372] on div "FINAL STEPS" at bounding box center [119, 371] width 140 height 6
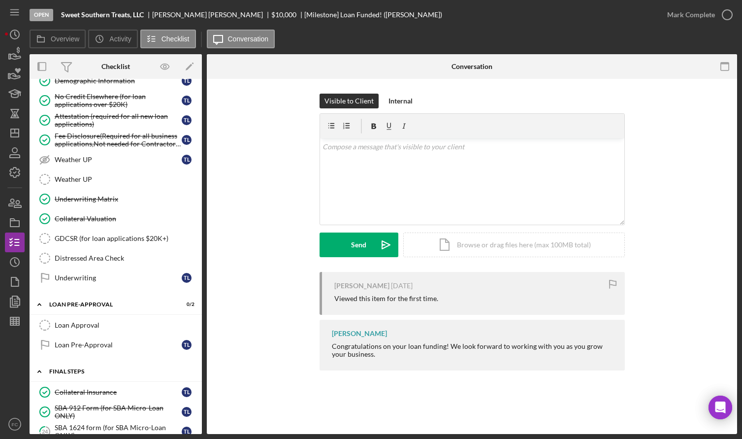
scroll to position [654, 0]
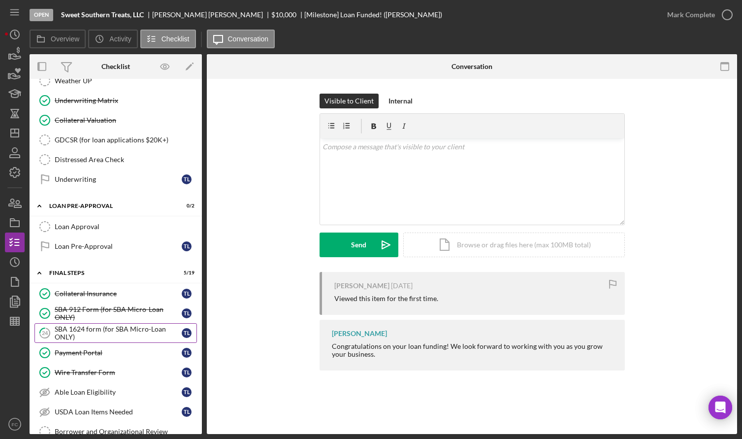
click at [76, 328] on div "SBA 1624 form (for SBA Micro-Loan ONLY)" at bounding box center [118, 333] width 127 height 16
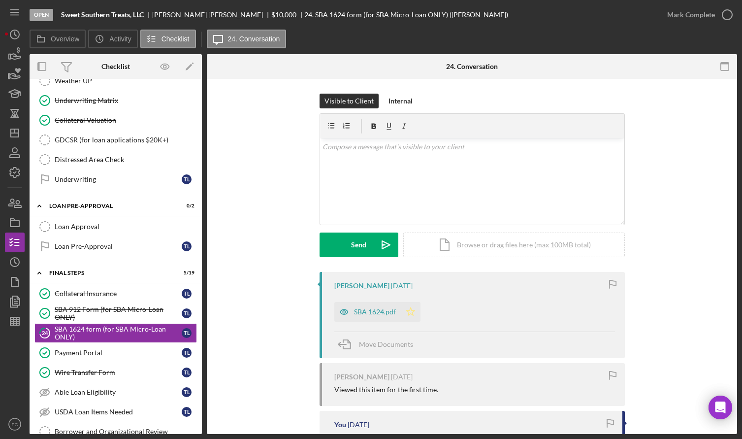
click at [408, 308] on polygon "button" at bounding box center [410, 311] width 8 height 8
click at [725, 16] on icon "button" at bounding box center [727, 14] width 25 height 25
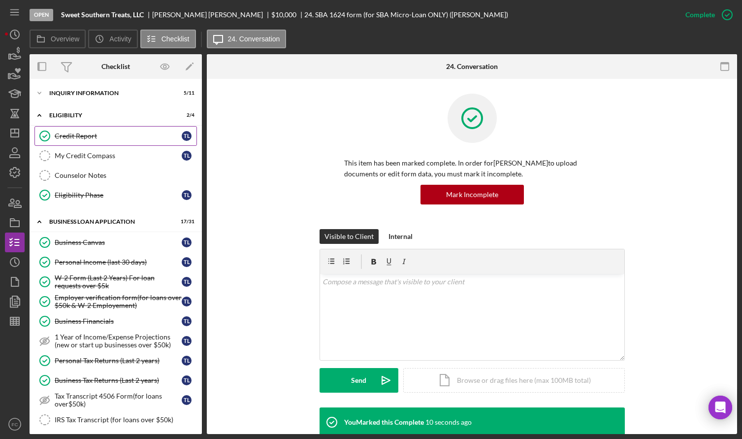
click at [75, 140] on div "Credit Report" at bounding box center [118, 136] width 127 height 8
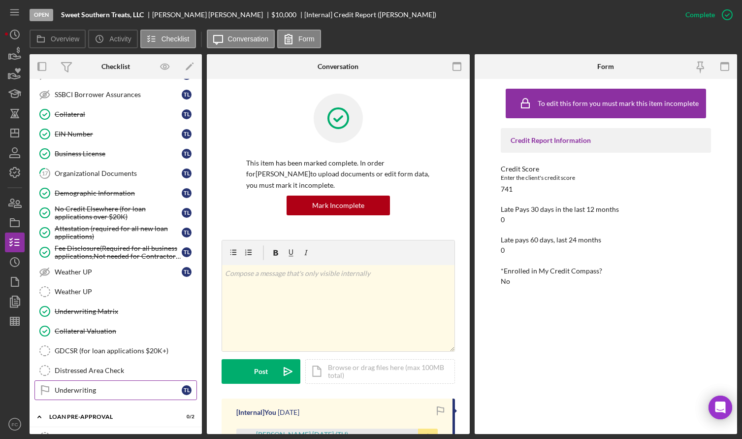
scroll to position [542, 0]
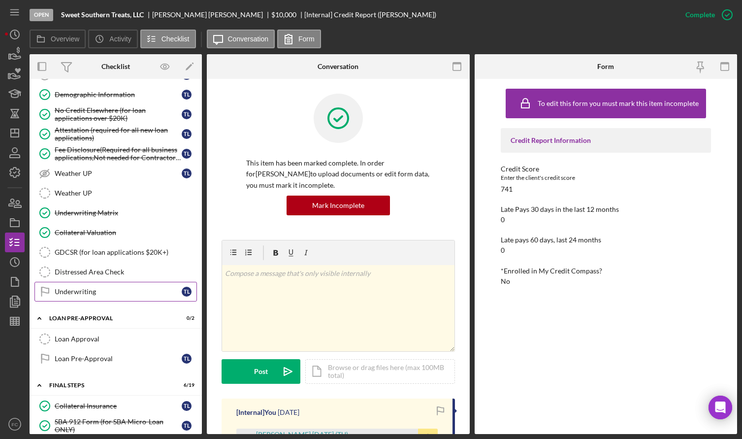
click at [102, 293] on div "Underwriting" at bounding box center [118, 292] width 127 height 8
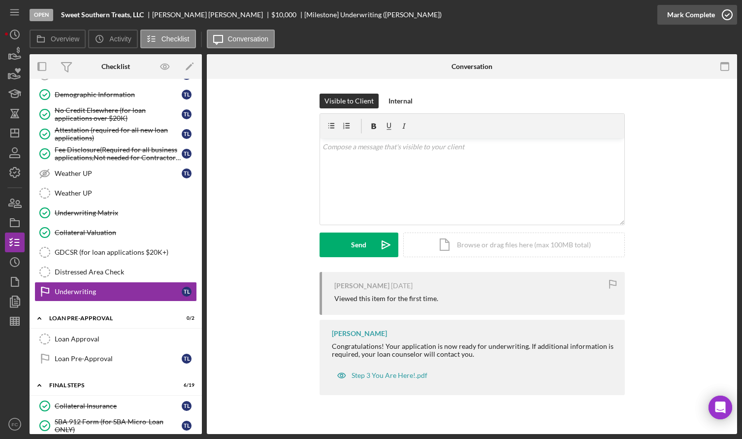
click at [729, 14] on icon "button" at bounding box center [727, 14] width 25 height 25
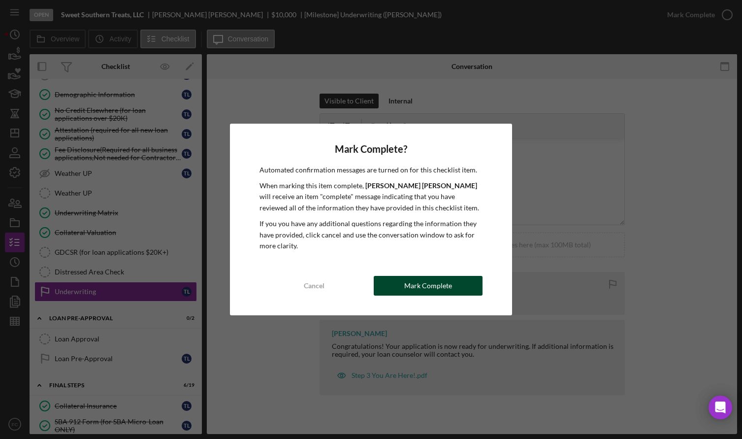
click at [398, 287] on button "Mark Complete" at bounding box center [428, 286] width 109 height 20
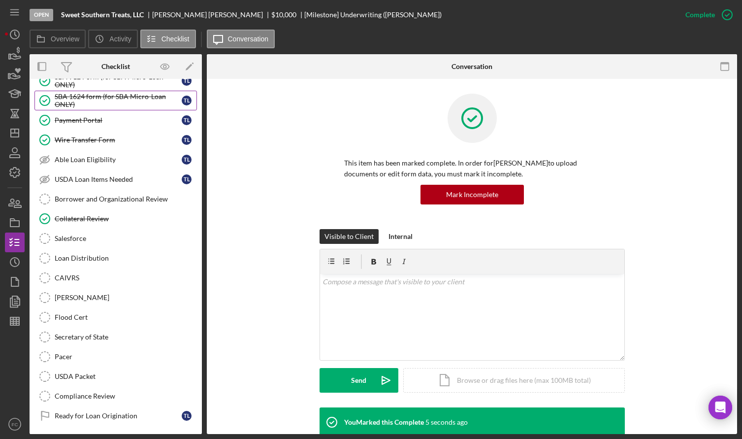
scroll to position [739, 0]
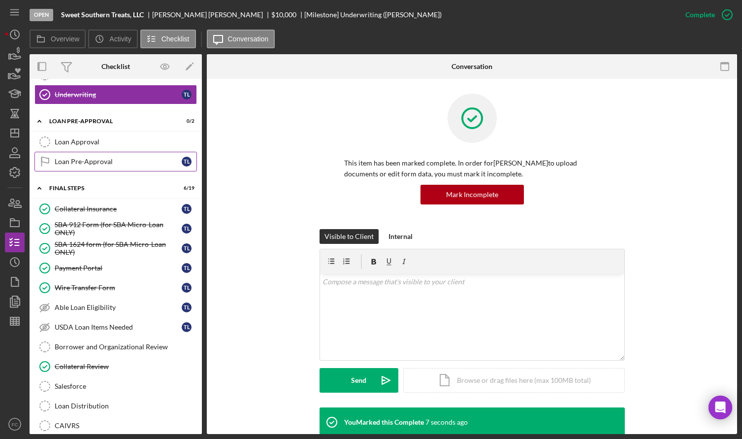
click at [96, 163] on div "Loan Pre-Approval" at bounding box center [118, 162] width 127 height 8
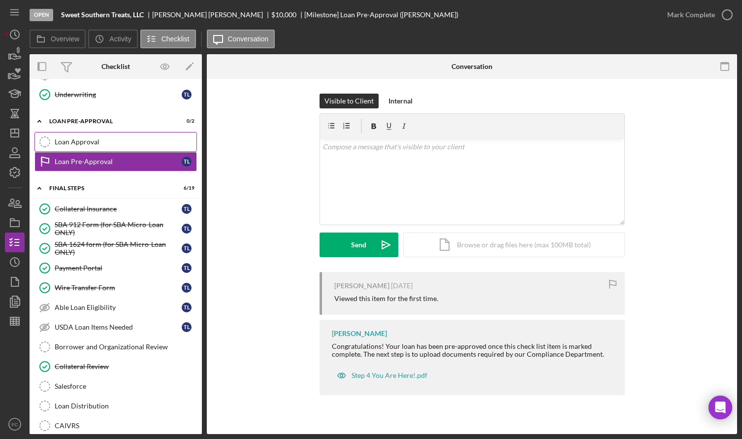
click at [99, 139] on div "Loan Approval" at bounding box center [126, 142] width 142 height 8
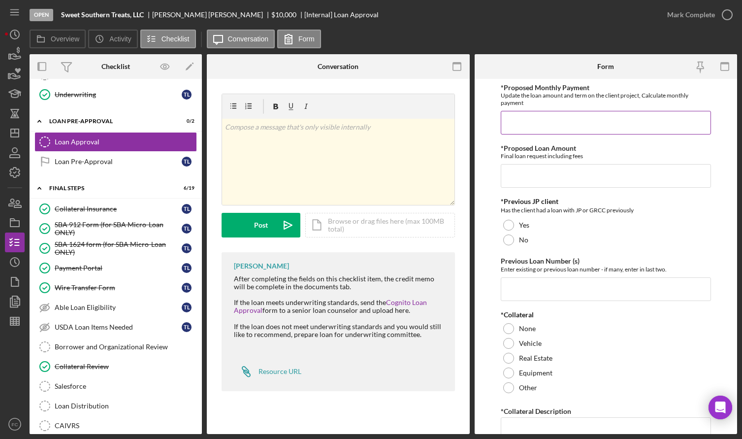
click at [543, 122] on input "*Proposed Monthly Payment" at bounding box center [606, 123] width 210 height 24
type input "$9"
type input "$300"
click at [516, 171] on input "*Proposed Loan Amount" at bounding box center [606, 176] width 210 height 24
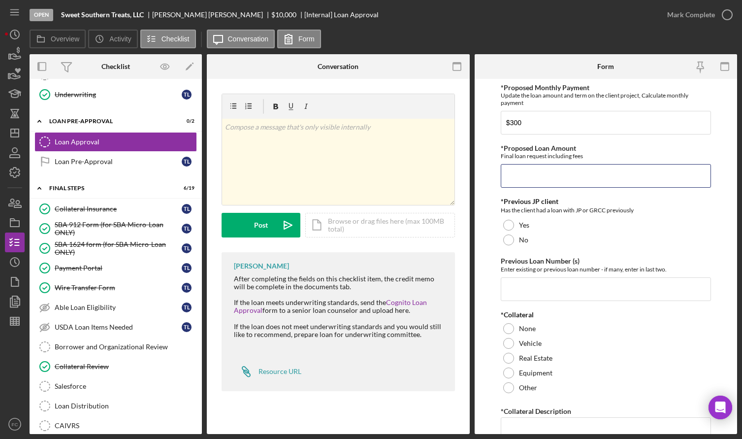
type input "$9,999"
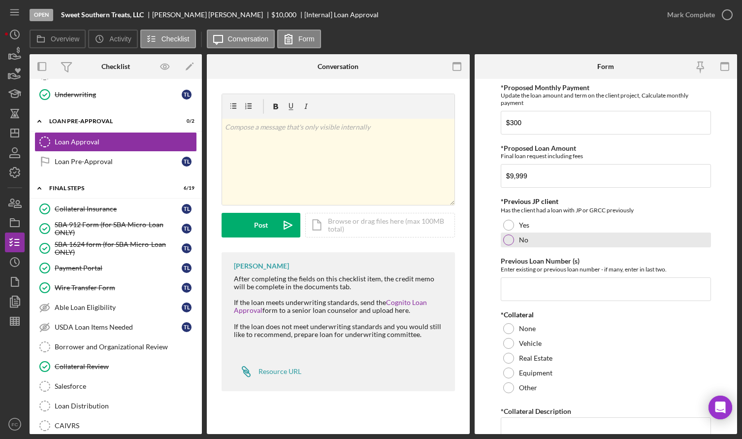
click at [508, 240] on div at bounding box center [508, 239] width 11 height 11
click at [521, 289] on input "Previous Loan Number (s)" at bounding box center [606, 289] width 210 height 24
type input "N/A"
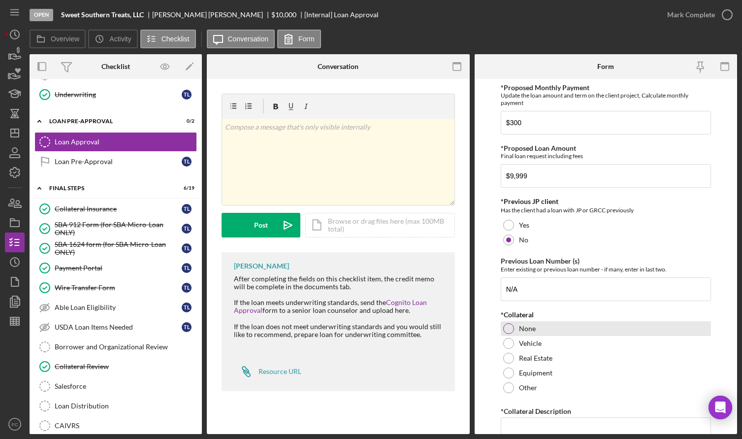
click at [510, 330] on div at bounding box center [508, 328] width 11 height 11
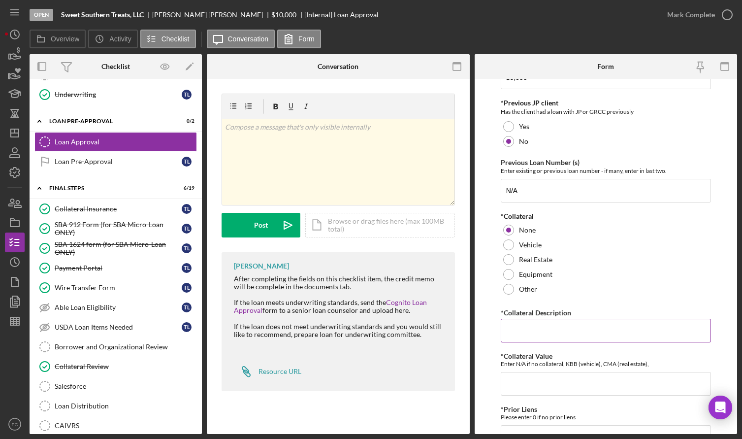
click at [521, 330] on input "*Collateral Description" at bounding box center [606, 331] width 210 height 24
type input "N/A"
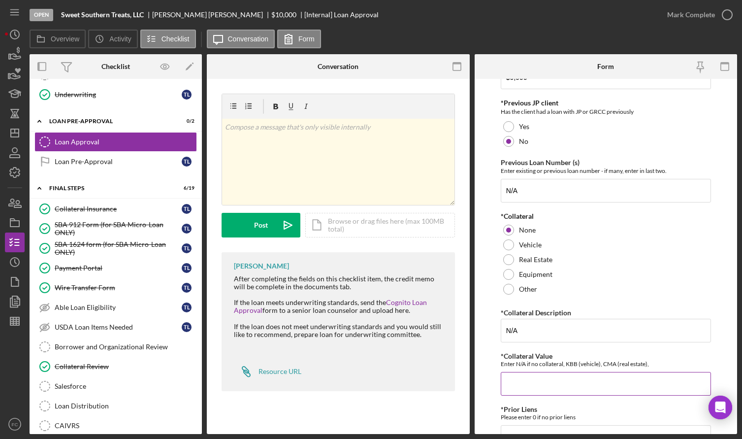
click at [522, 383] on input "*Collateral Value" at bounding box center [606, 384] width 210 height 24
type input "N/A"
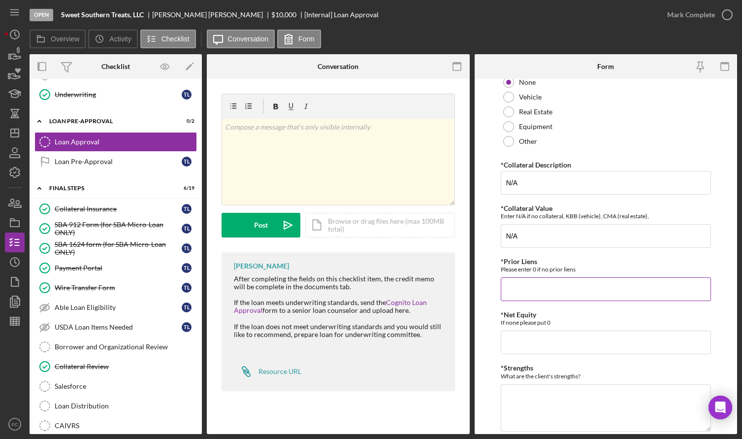
click at [516, 293] on input "*Prior Liens" at bounding box center [606, 289] width 210 height 24
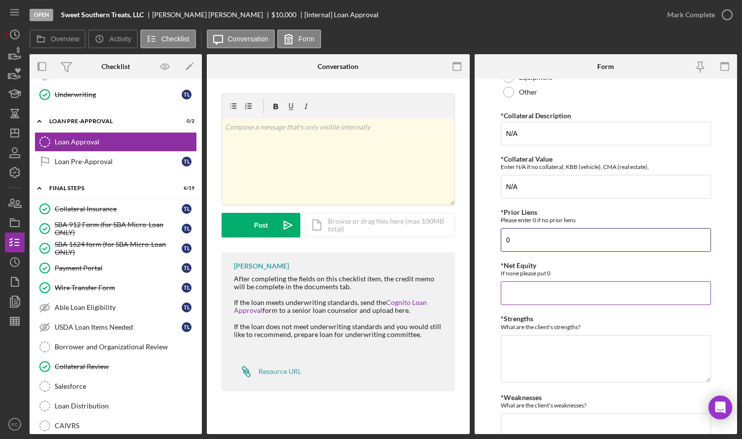
type input "0"
click at [531, 296] on input "*Net Equity" at bounding box center [606, 293] width 210 height 24
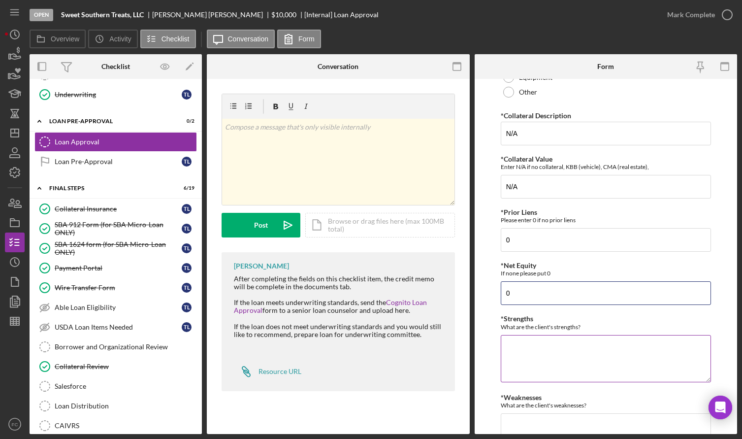
scroll to position [345, 0]
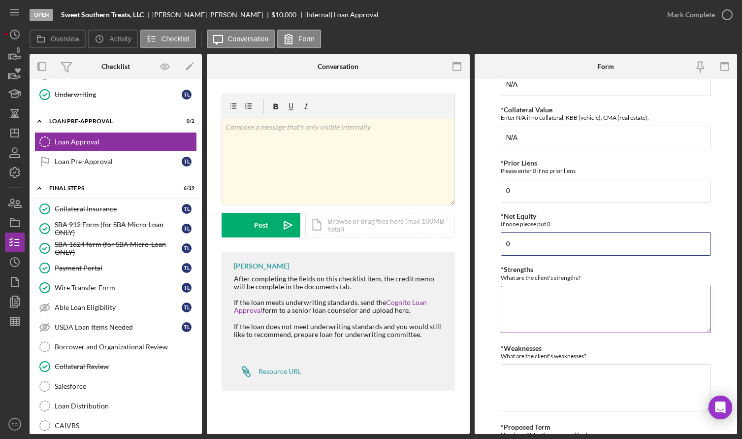
type input "0"
click at [524, 304] on textarea "*Strengths" at bounding box center [606, 309] width 210 height 47
type textarea "00+ credit score"
click at [525, 388] on textarea "*Weaknesses" at bounding box center [606, 387] width 210 height 47
type textarea "H"
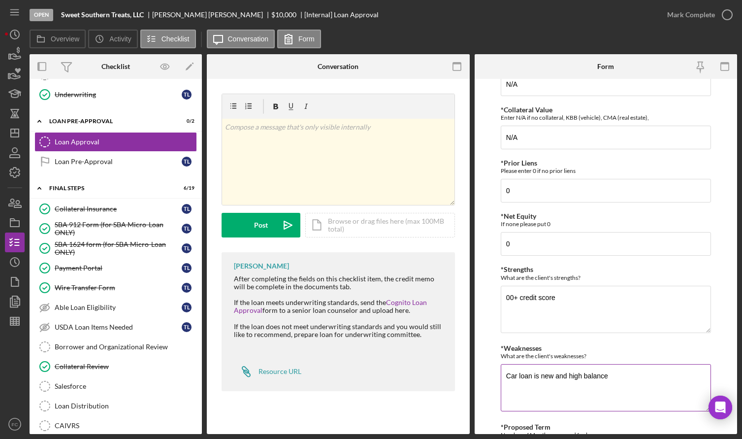
scroll to position [413, 0]
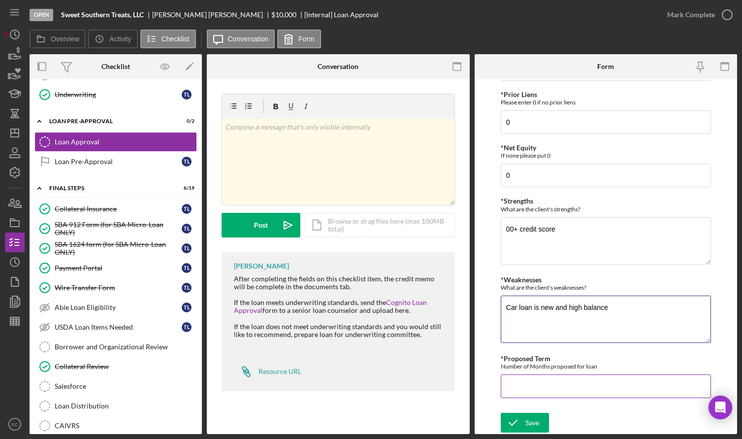
type textarea "Car loan is new and high balance"
click at [529, 386] on input "*Proposed Term" at bounding box center [606, 386] width 210 height 24
type input "4"
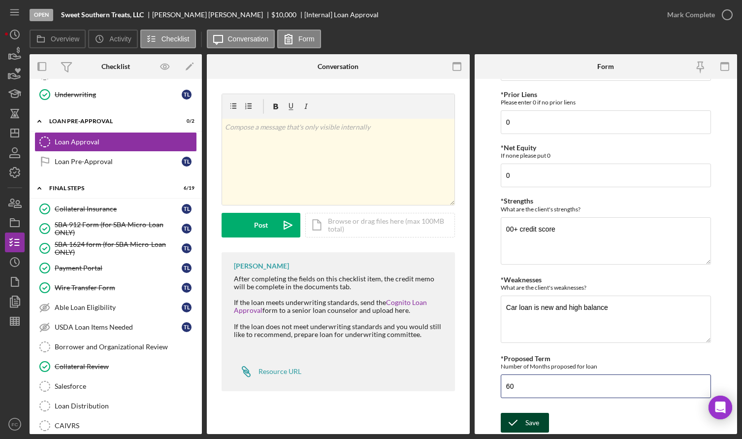
type input "60"
click at [532, 417] on div "Save" at bounding box center [533, 423] width 14 height 20
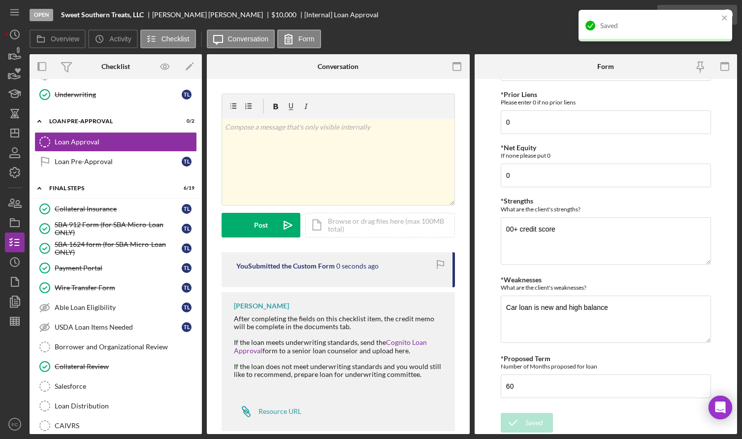
click at [727, 14] on div "Saved" at bounding box center [656, 29] width 158 height 43
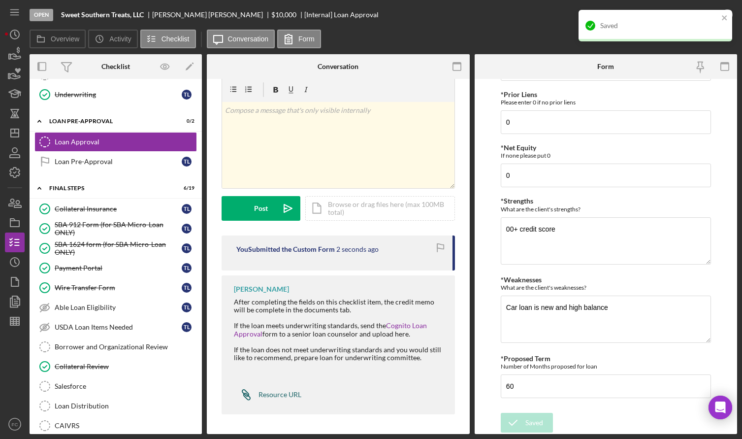
click at [274, 392] on div "Resource URL" at bounding box center [280, 395] width 43 height 8
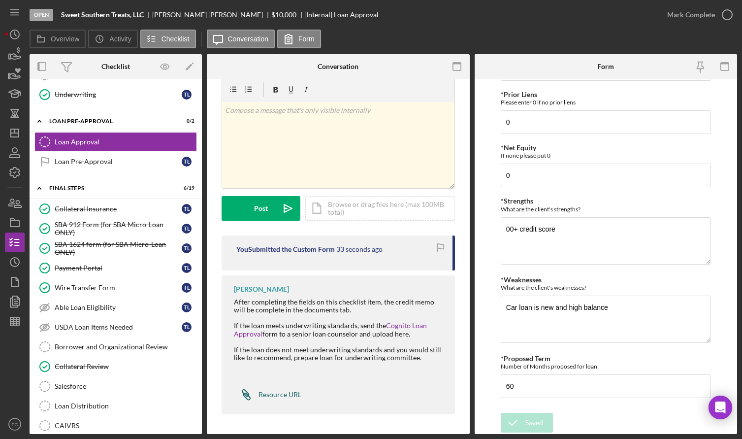
click at [256, 394] on icon "Icon/Link" at bounding box center [246, 394] width 25 height 25
drag, startPoint x: 155, startPoint y: 13, endPoint x: 193, endPoint y: 14, distance: 38.4
click at [193, 14] on div "Tiffany Lewis" at bounding box center [211, 15] width 119 height 8
copy div "Tiffany Lewis"
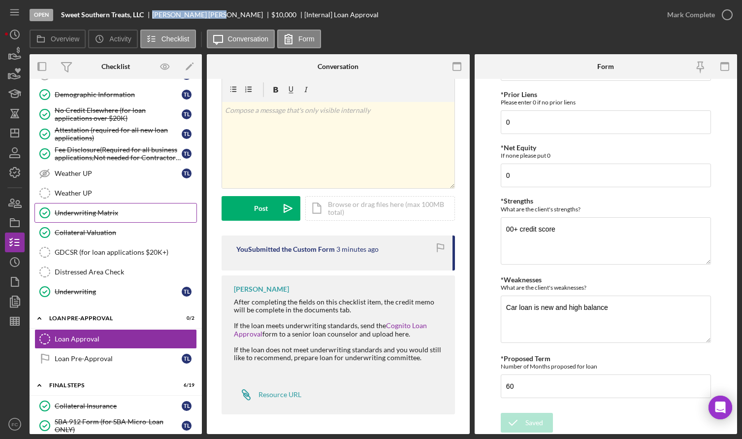
click at [103, 210] on div "Underwriting Matrix" at bounding box center [126, 213] width 142 height 8
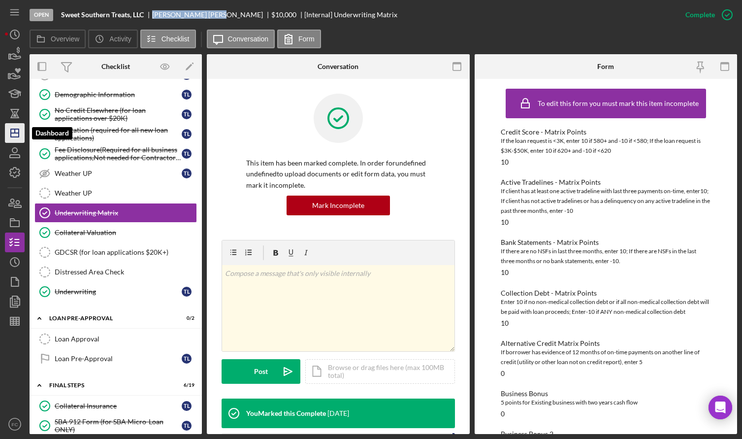
click at [16, 137] on polygon "button" at bounding box center [15, 133] width 8 height 8
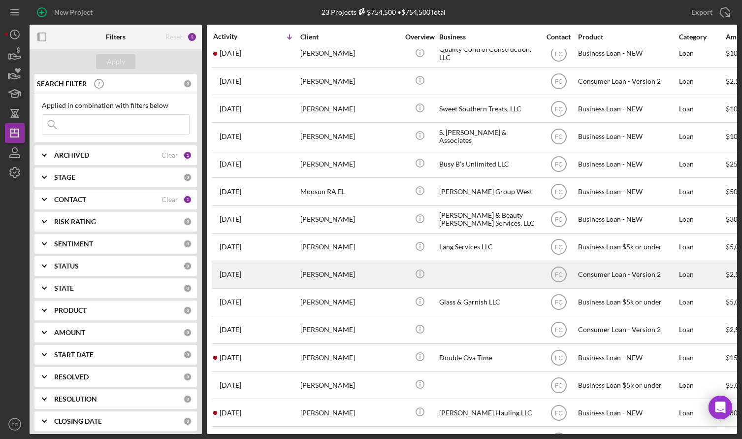
scroll to position [197, 0]
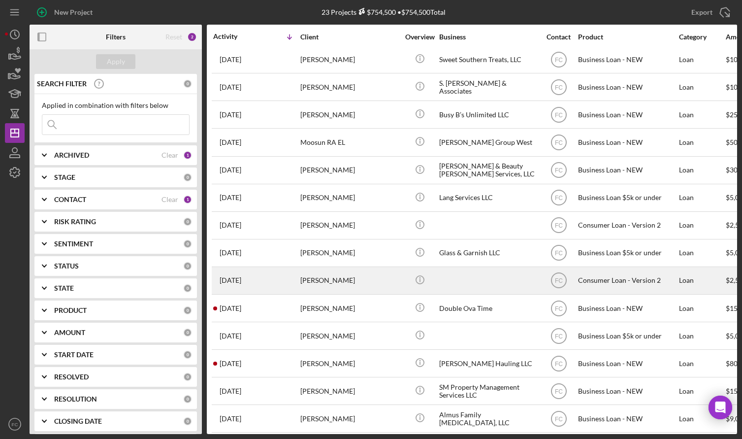
click at [364, 279] on div "[PERSON_NAME]" at bounding box center [349, 280] width 99 height 26
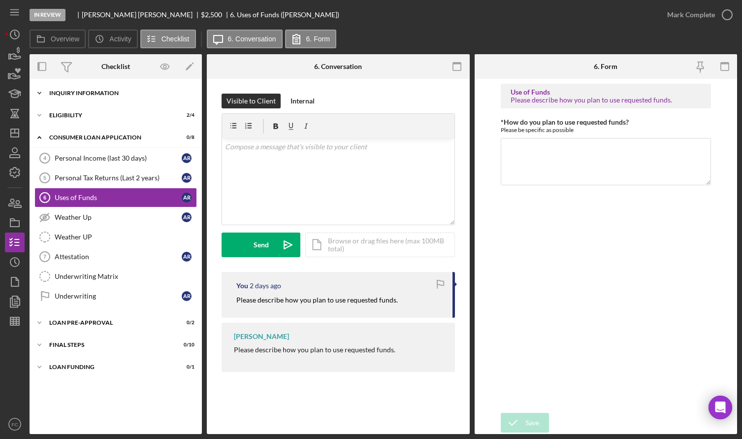
click at [101, 95] on div "Inquiry Information" at bounding box center [119, 93] width 140 height 6
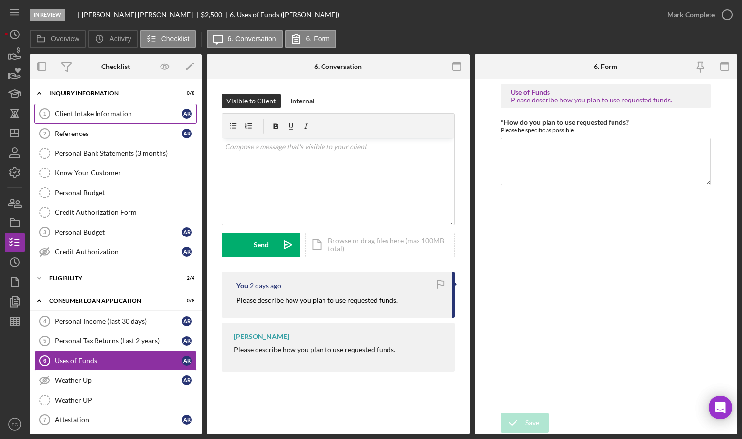
click at [101, 117] on div "Client Intake Information" at bounding box center [118, 114] width 127 height 8
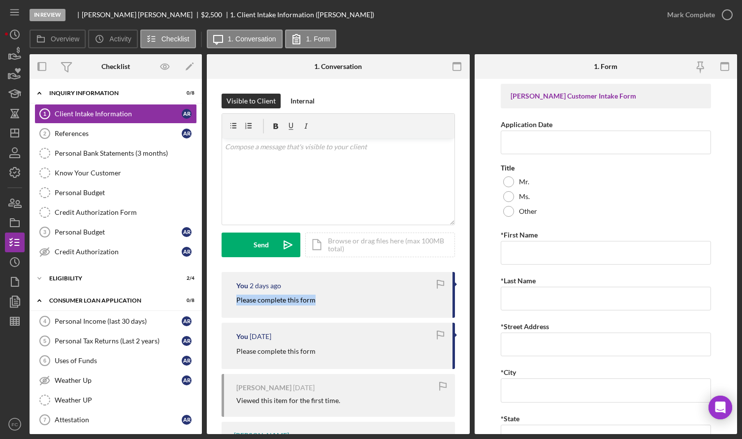
drag, startPoint x: 232, startPoint y: 299, endPoint x: 320, endPoint y: 300, distance: 88.2
click at [320, 300] on div "You 2 days ago Please complete this form" at bounding box center [338, 295] width 233 height 46
click at [8, 174] on icon "button" at bounding box center [14, 172] width 25 height 25
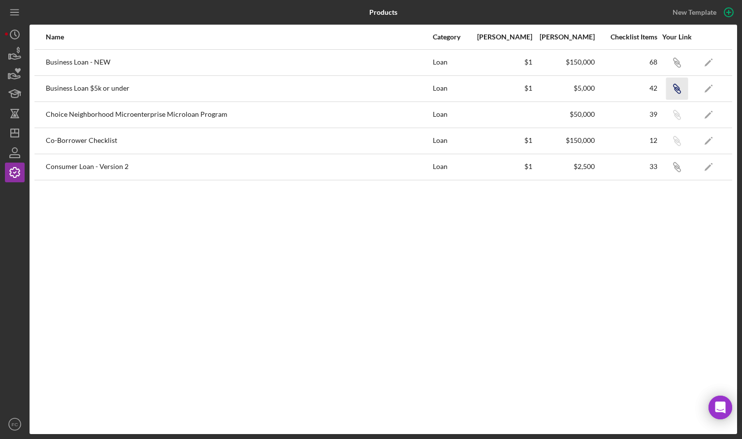
click at [681, 87] on icon "Icon/Link" at bounding box center [677, 88] width 22 height 22
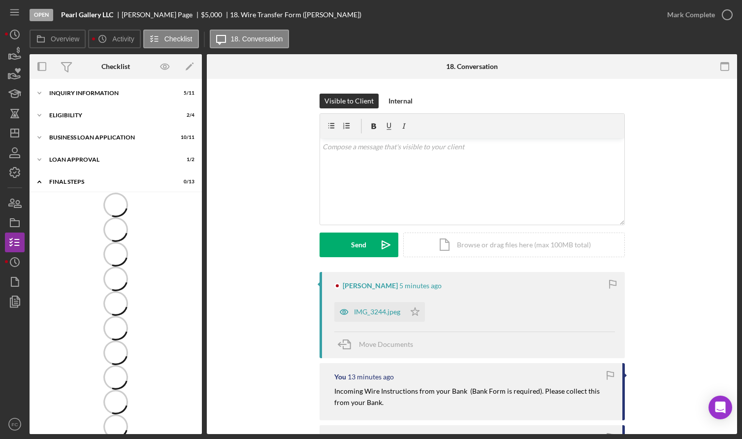
scroll to position [5, 0]
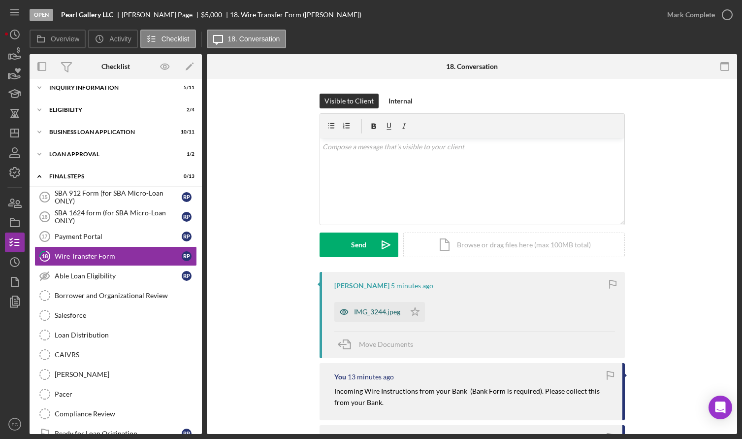
click at [367, 308] on div "IMG_3244.jpeg" at bounding box center [377, 312] width 46 height 8
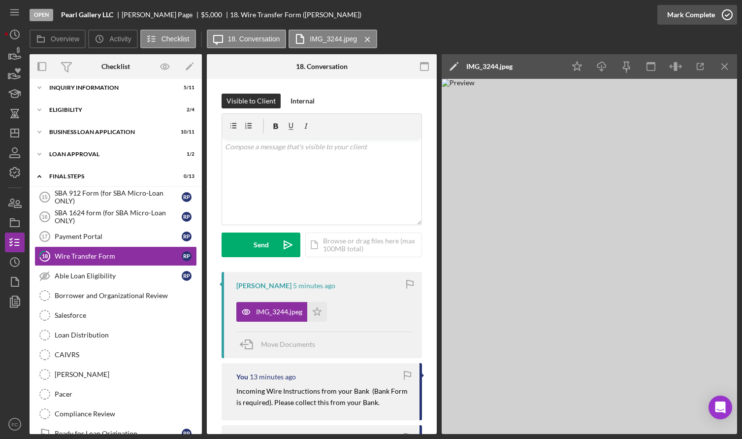
click at [731, 17] on icon "button" at bounding box center [727, 14] width 25 height 25
